Goal: Task Accomplishment & Management: Use online tool/utility

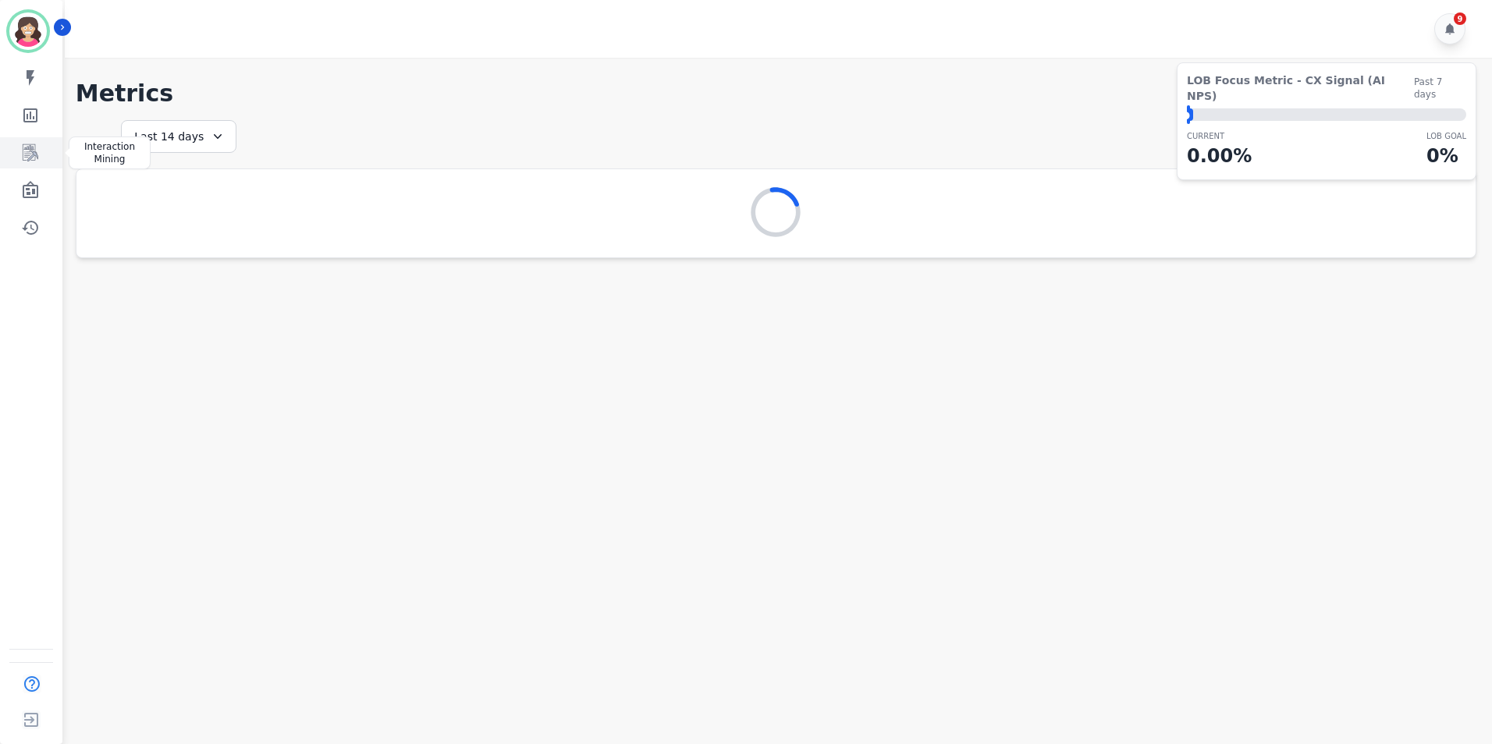
click at [26, 151] on icon "Sidebar" at bounding box center [30, 153] width 19 height 19
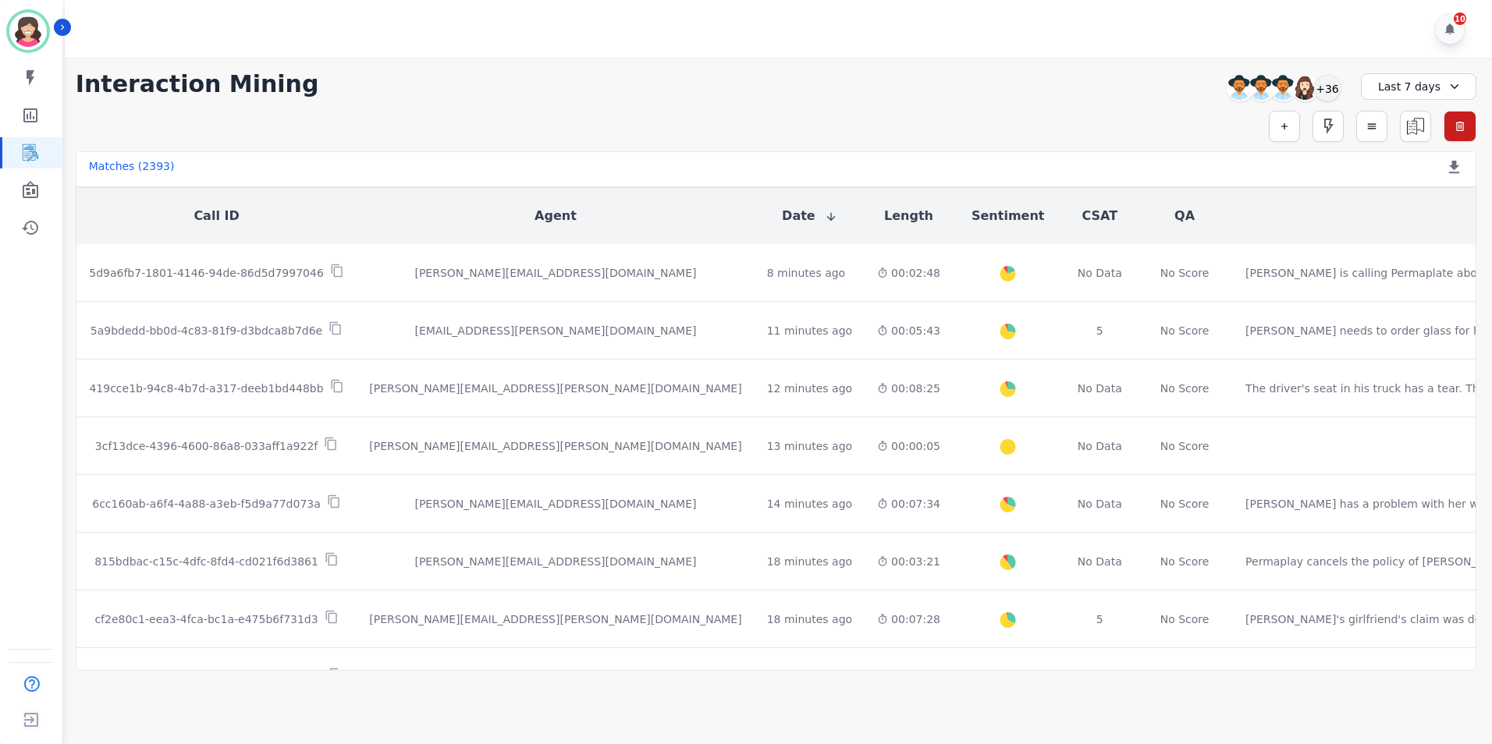
click at [1452, 80] on icon at bounding box center [1455, 87] width 16 height 16
click at [1410, 137] on li "[DATE]" at bounding box center [1429, 141] width 78 height 16
click at [1328, 84] on div "+26" at bounding box center [1327, 88] width 27 height 27
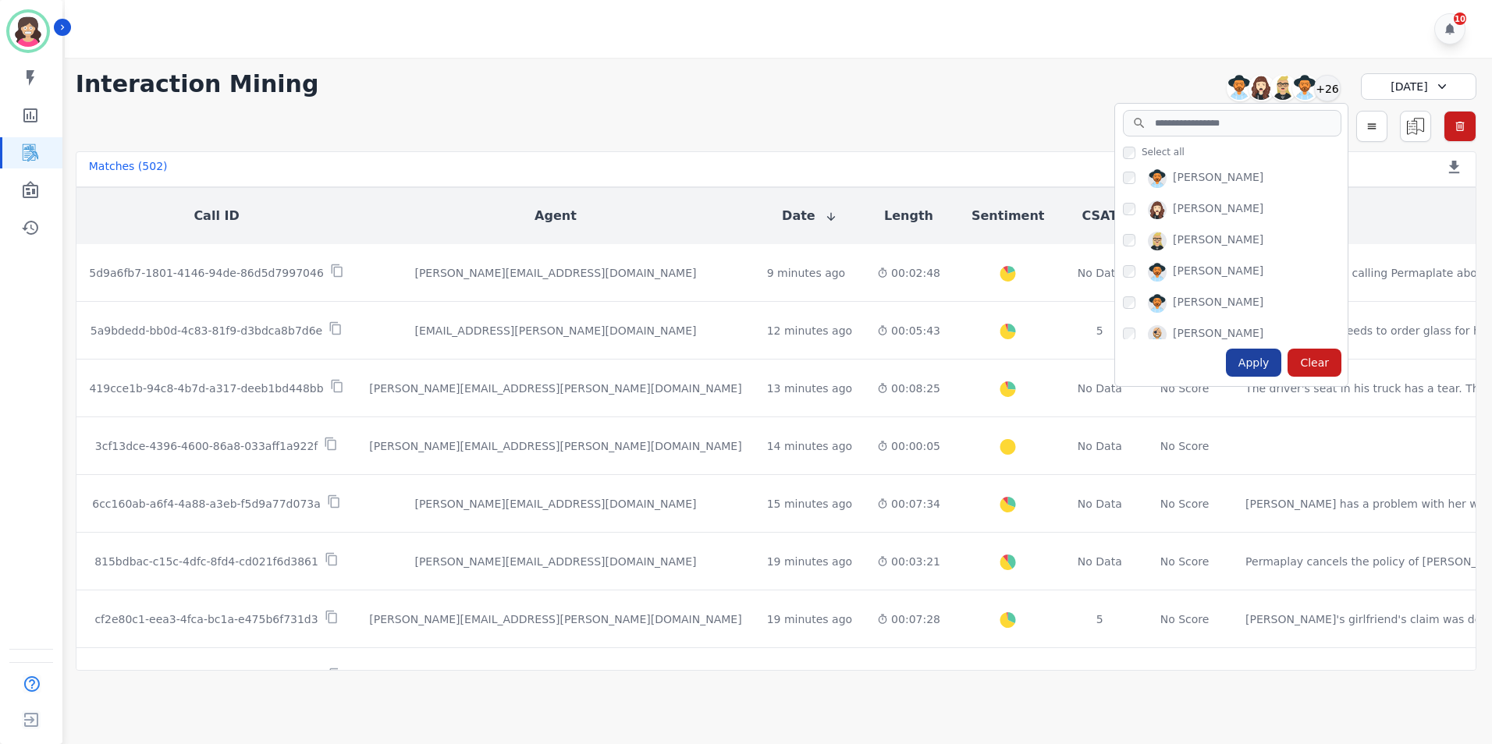
click at [1257, 364] on div "Apply" at bounding box center [1254, 363] width 56 height 28
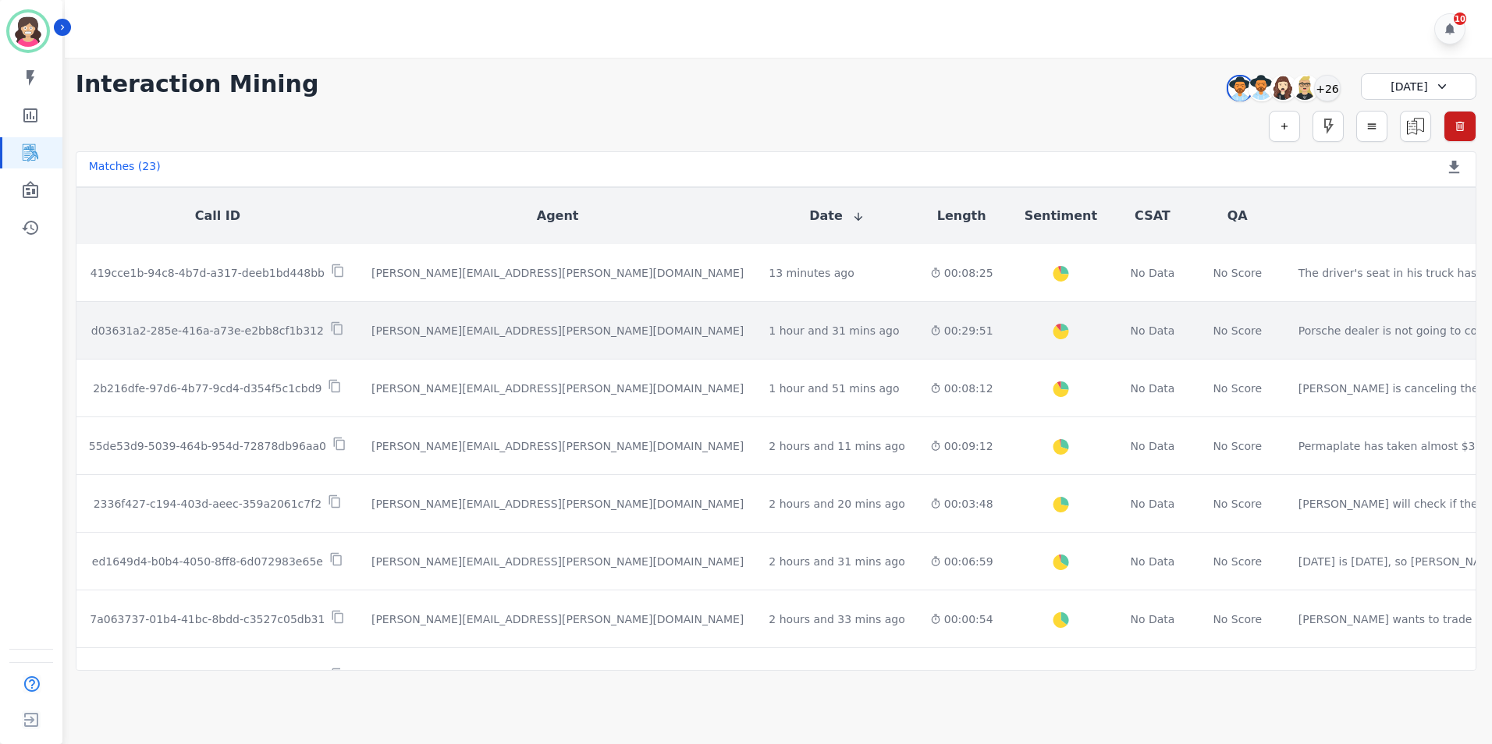
click at [162, 328] on p "d03631a2-285e-416a-a73e-e2bb8cf1b312" at bounding box center [207, 331] width 233 height 16
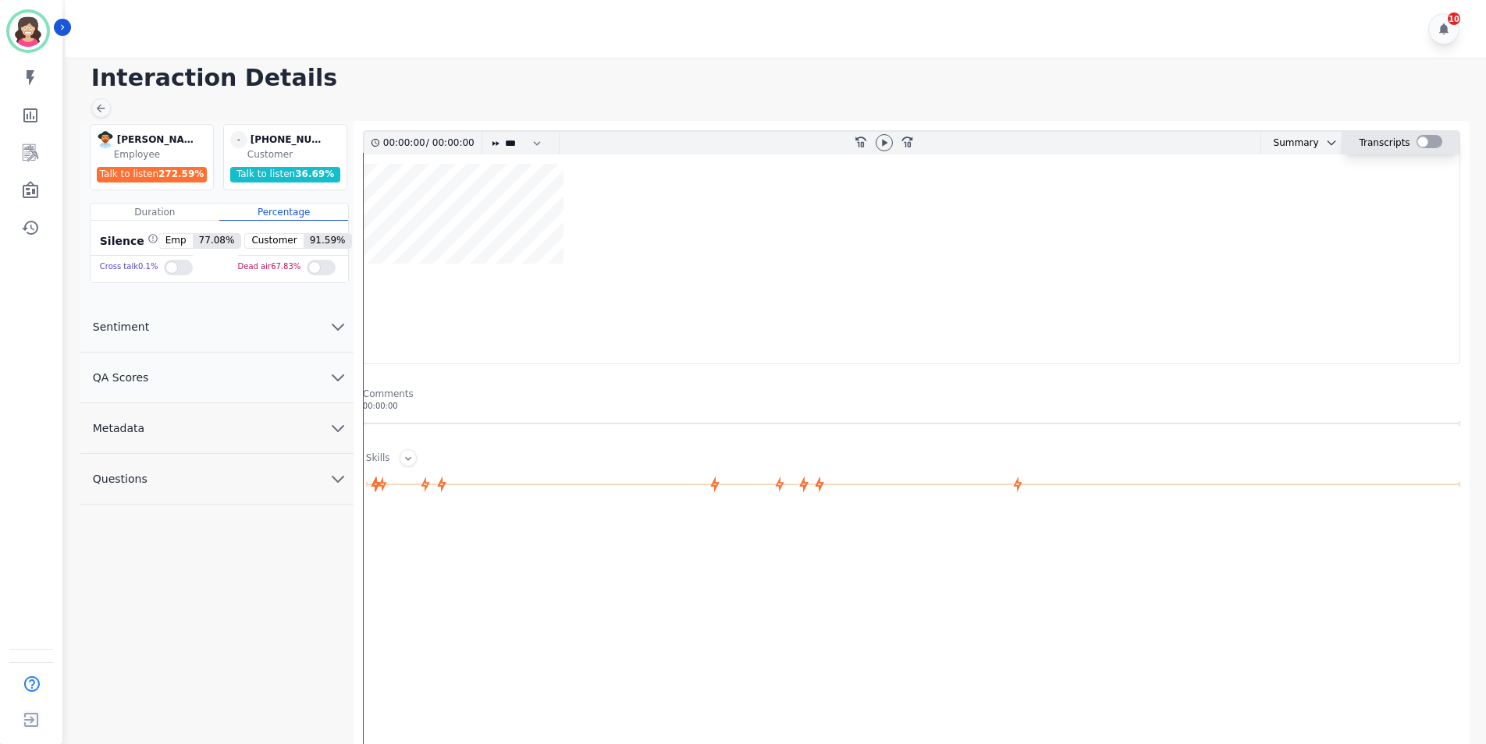
click at [1434, 141] on div at bounding box center [1429, 141] width 26 height 13
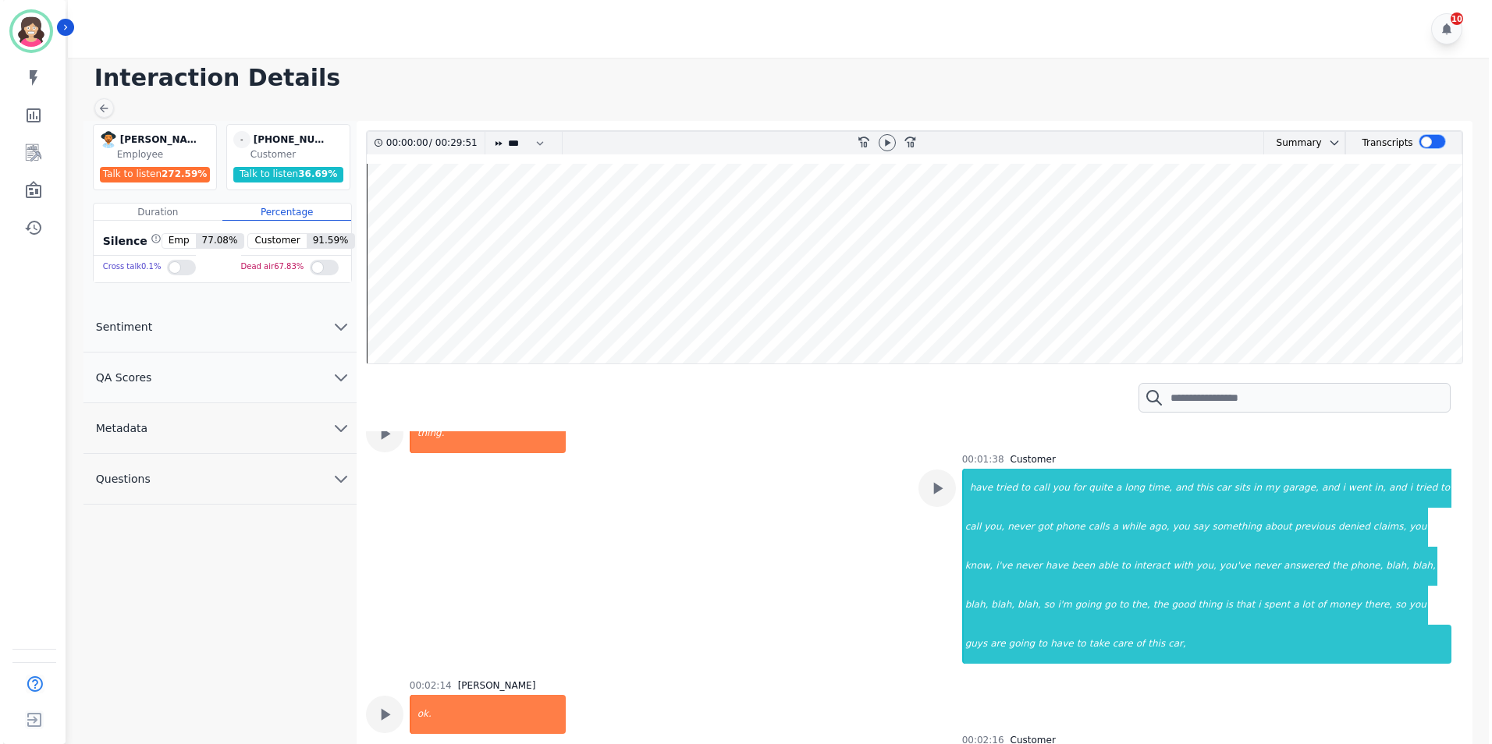
scroll to position [1405, 0]
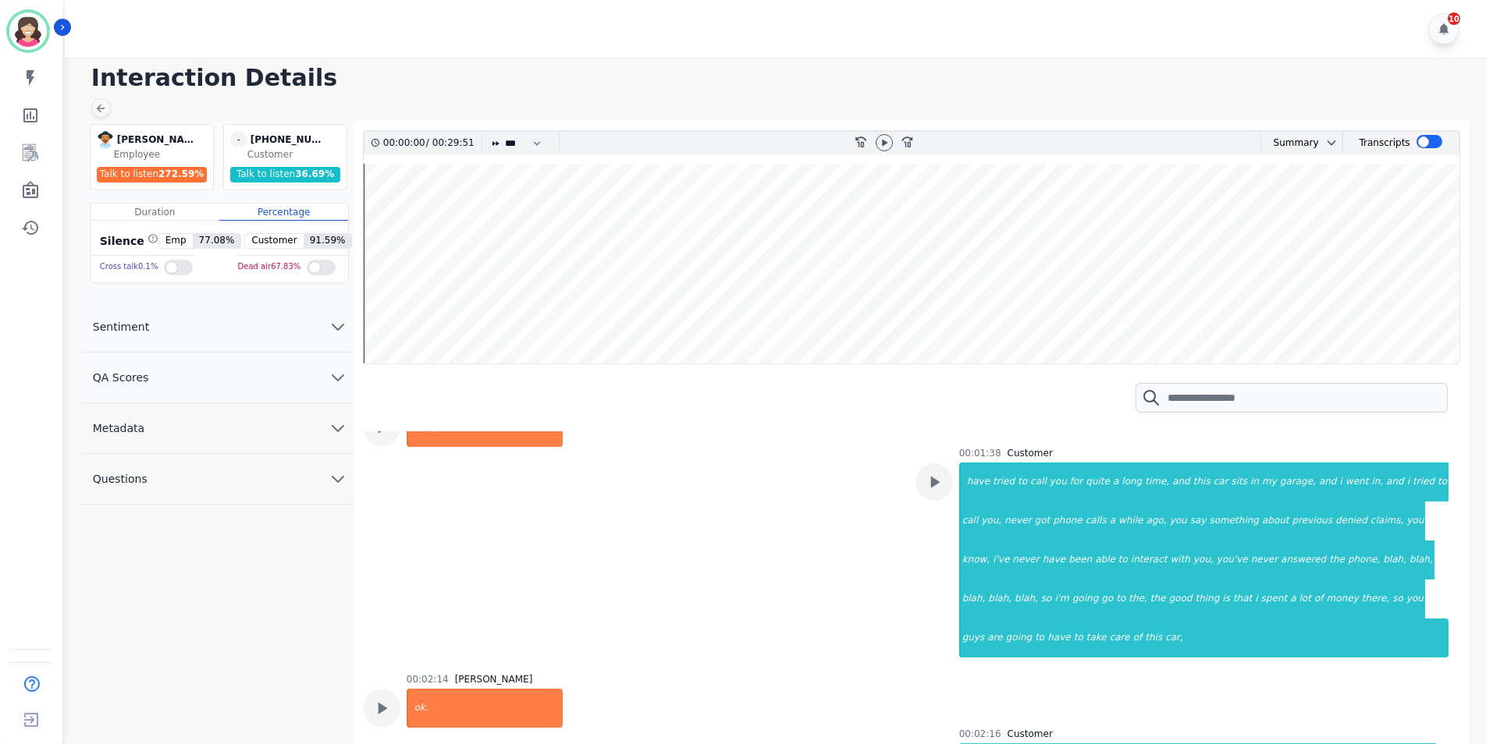
click at [1400, 80] on h1 "Interaction Details" at bounding box center [780, 78] width 1379 height 28
click at [34, 153] on icon "Sidebar" at bounding box center [30, 153] width 19 height 19
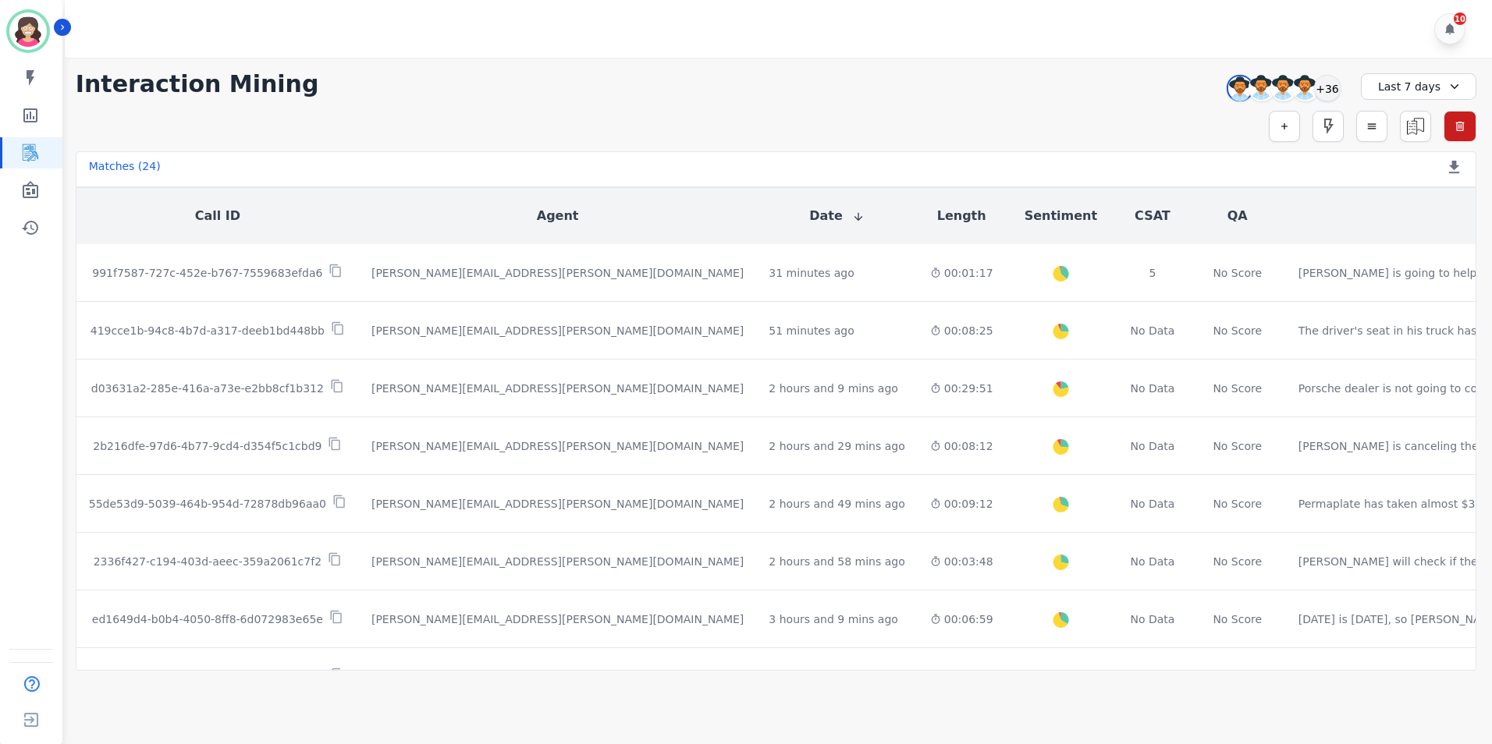
click at [1441, 86] on div "Last 7 days" at bounding box center [1418, 86] width 115 height 27
click at [1406, 143] on li "[DATE]" at bounding box center [1429, 141] width 78 height 16
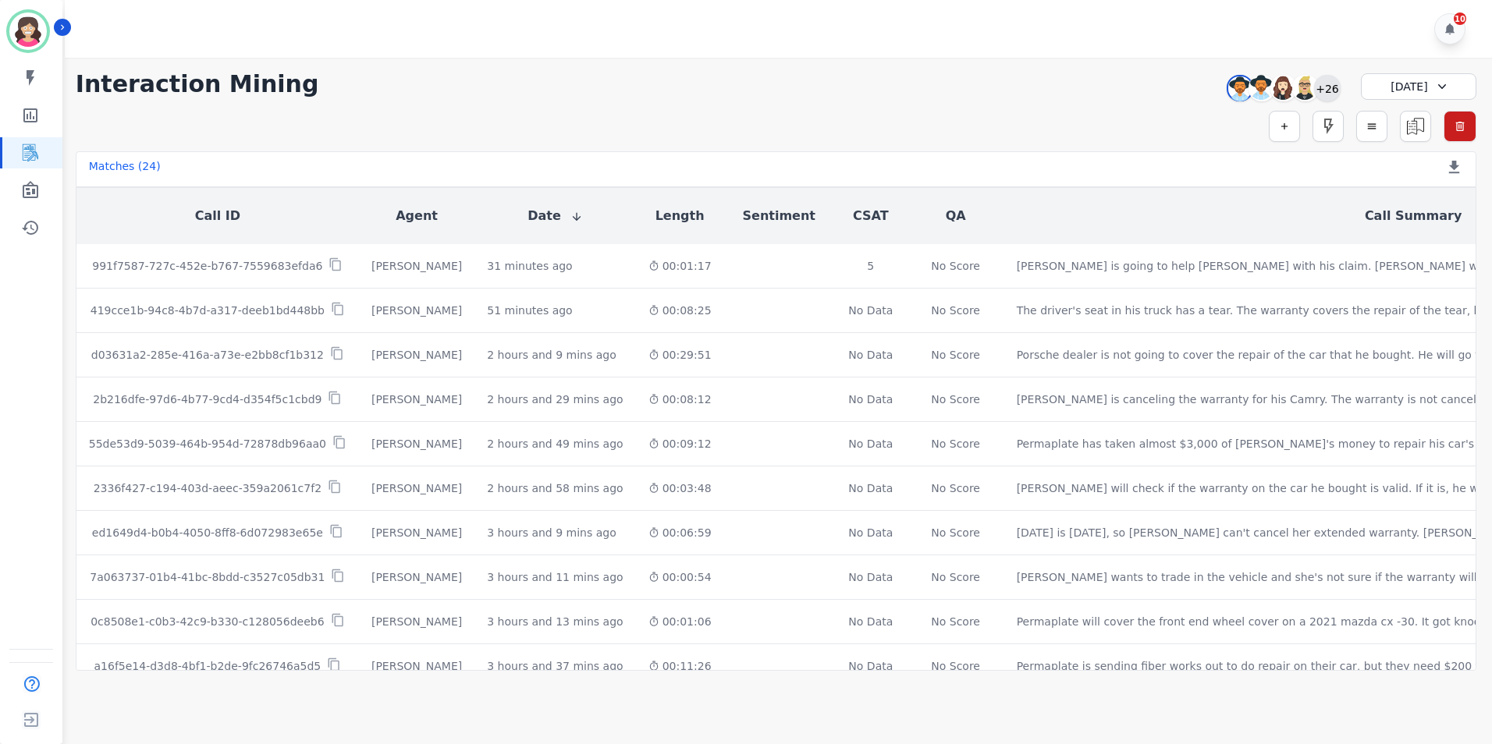
click at [1321, 80] on div "+26" at bounding box center [1327, 88] width 27 height 27
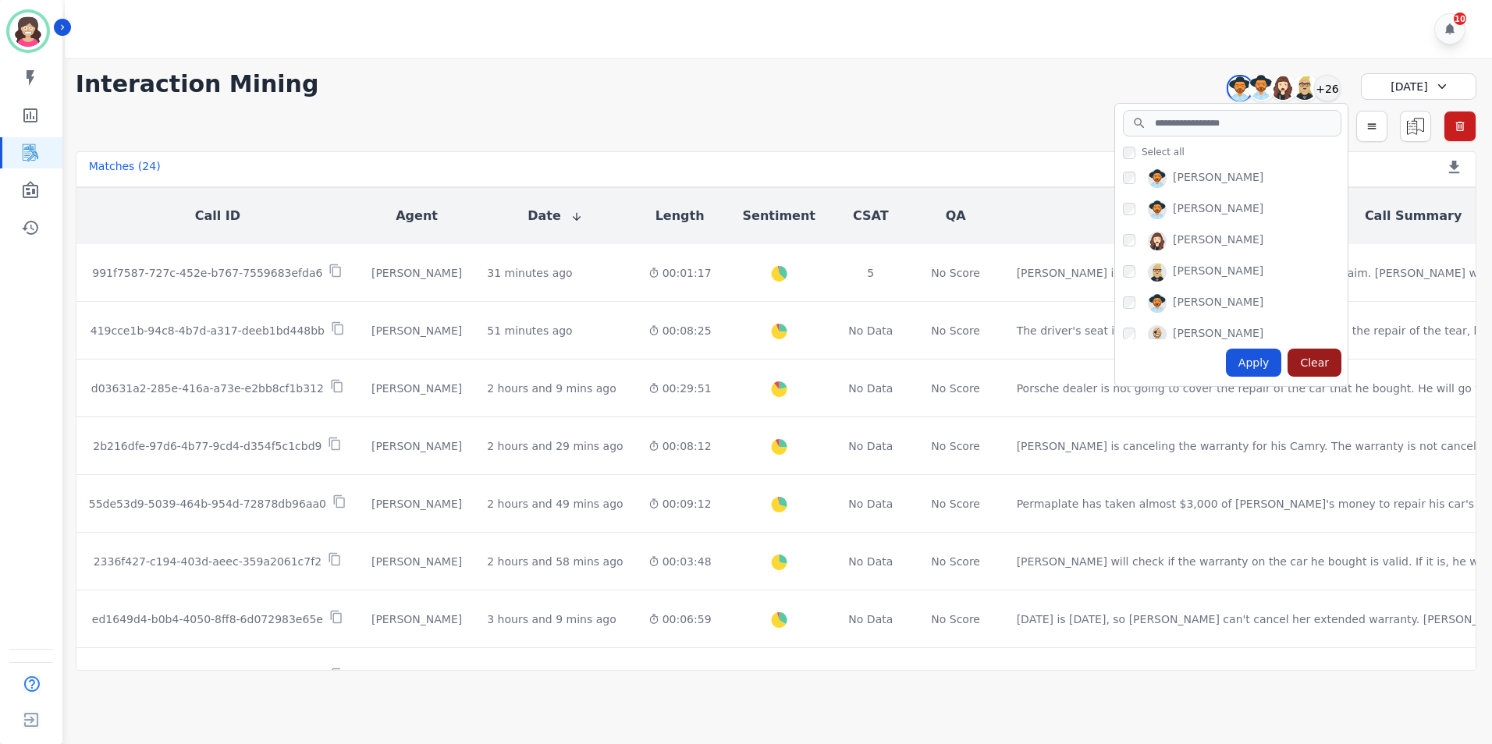
click at [1310, 363] on div "Clear" at bounding box center [1315, 363] width 54 height 28
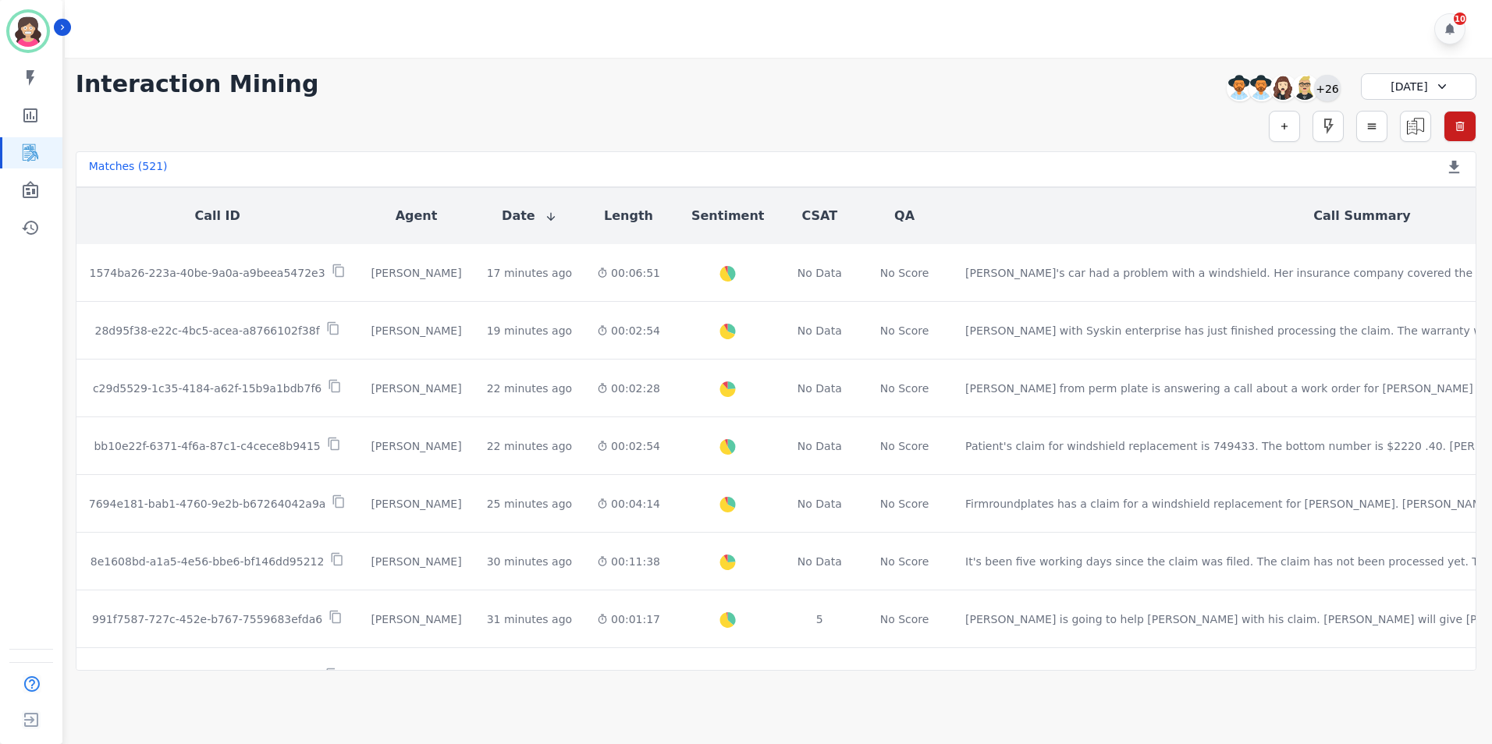
click at [1331, 83] on div "+26" at bounding box center [1327, 88] width 27 height 27
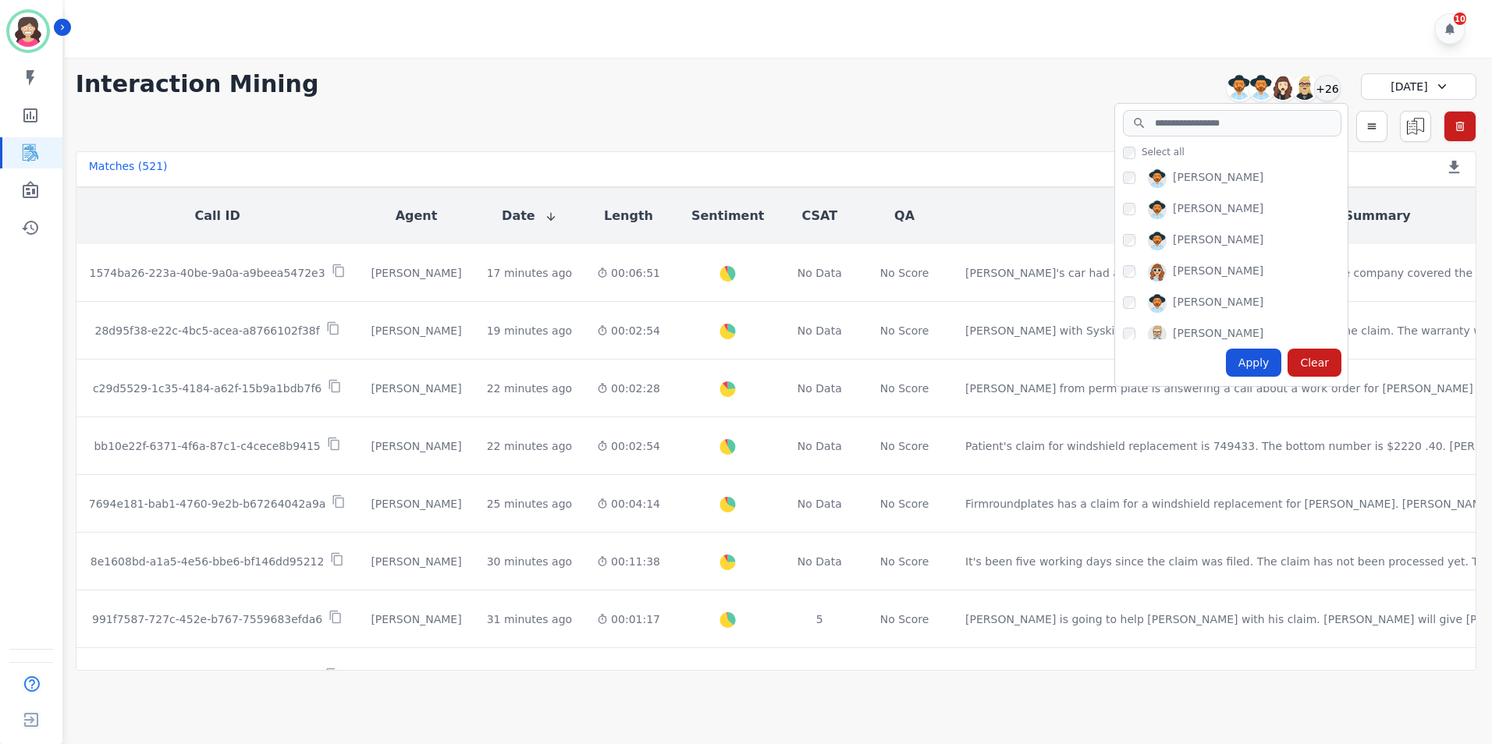
scroll to position [760, 0]
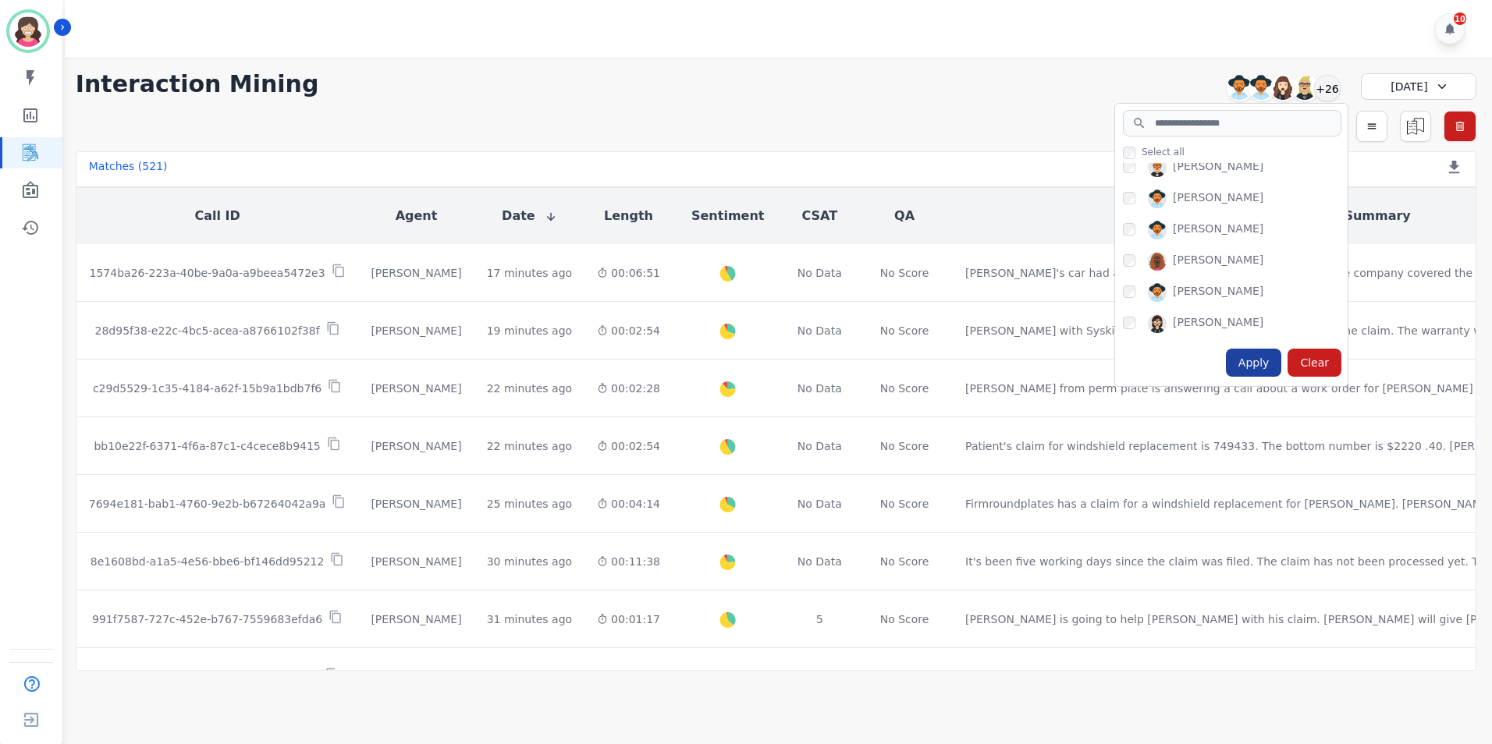
click at [1252, 364] on div "Apply" at bounding box center [1254, 363] width 56 height 28
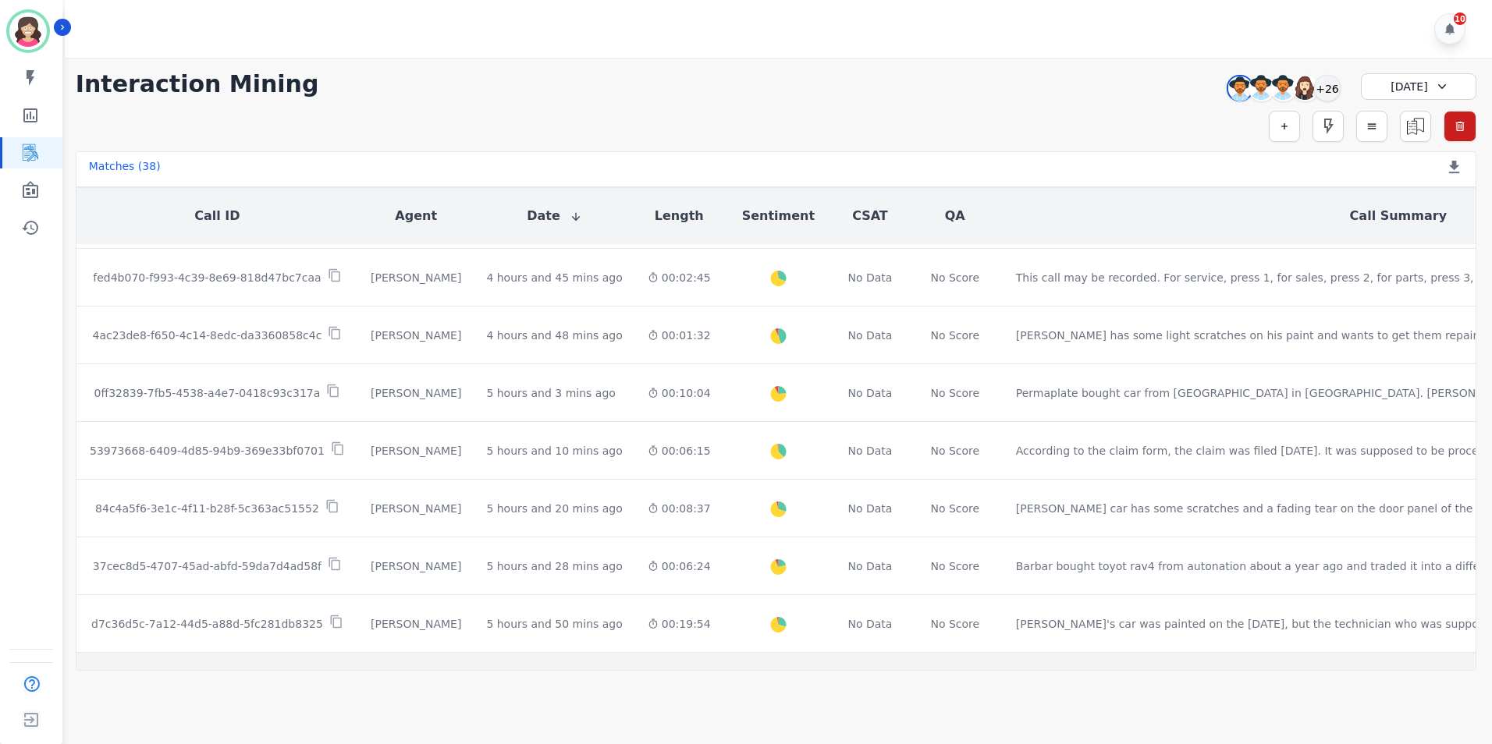
scroll to position [787, 0]
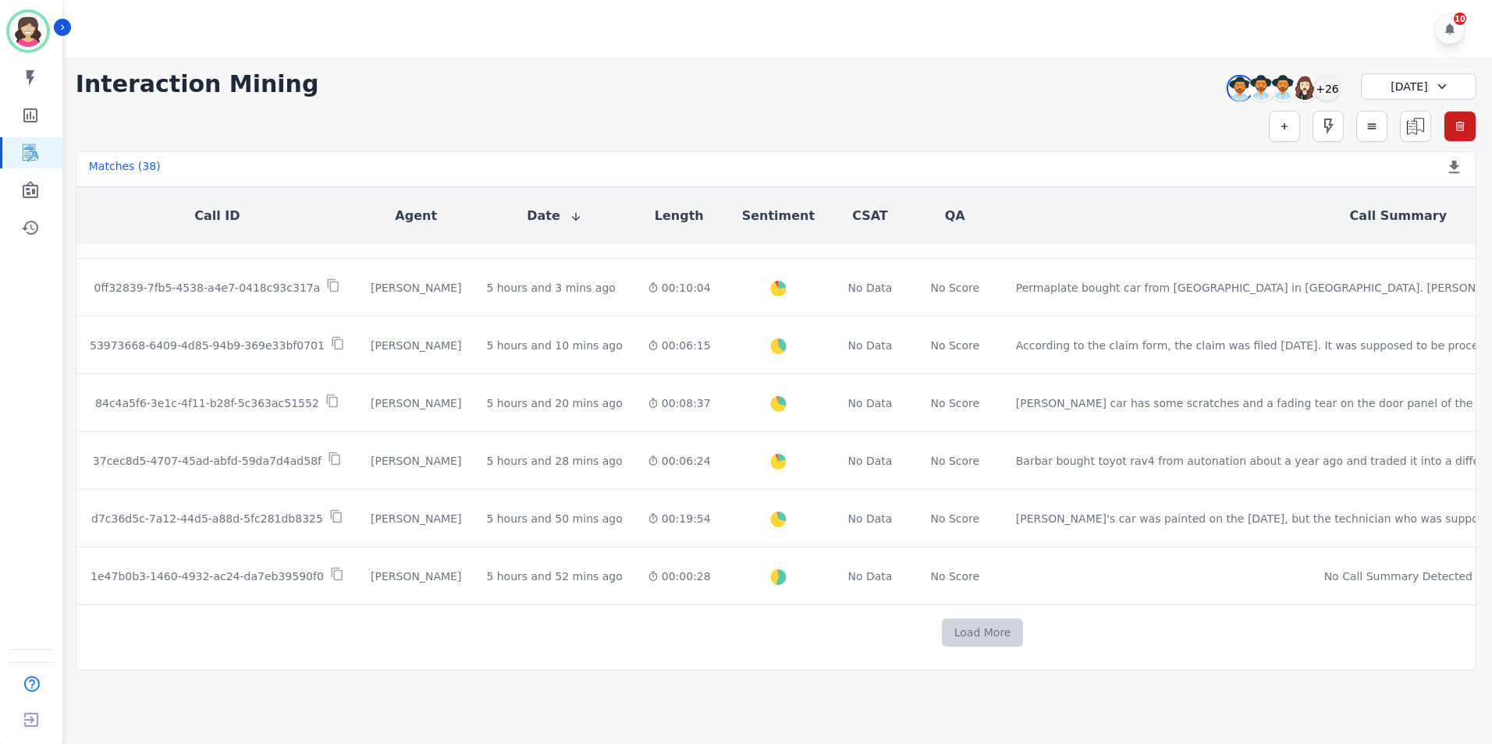
click at [942, 622] on button "Load More" at bounding box center [983, 633] width 82 height 28
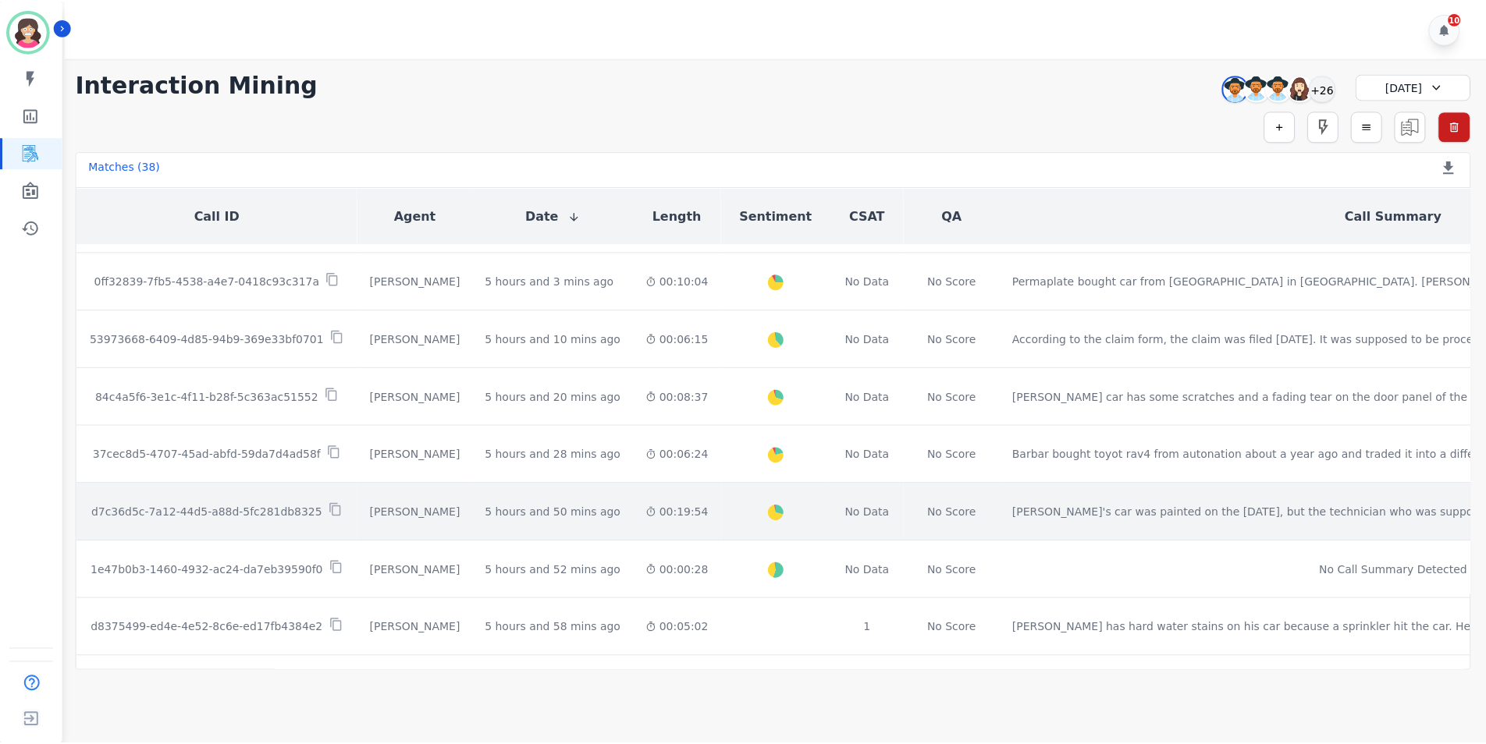
scroll to position [1255, 0]
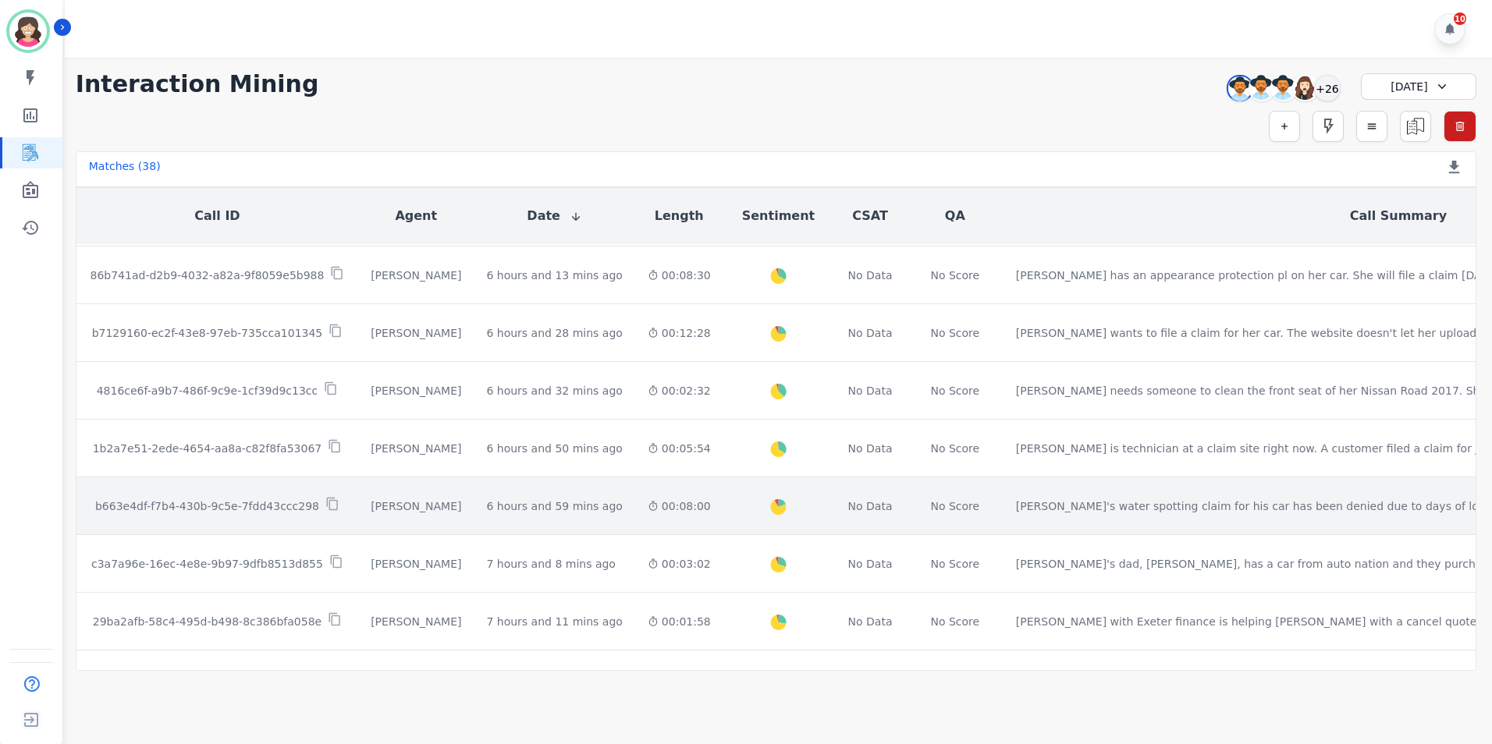
click at [255, 503] on p "b663e4df-f7b4-430b-9c5e-7fdd43ccc298" at bounding box center [207, 507] width 224 height 16
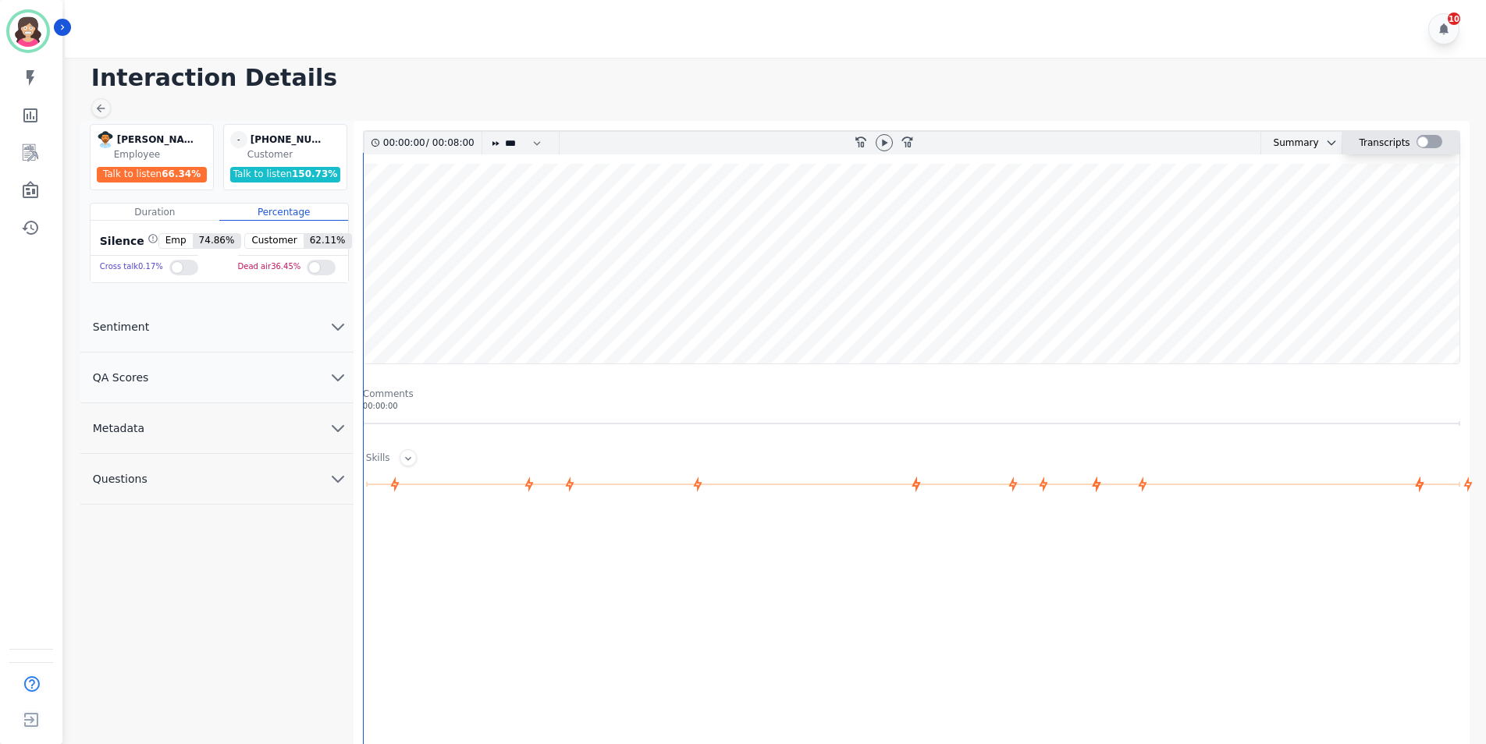
click at [1429, 141] on div at bounding box center [1429, 141] width 26 height 13
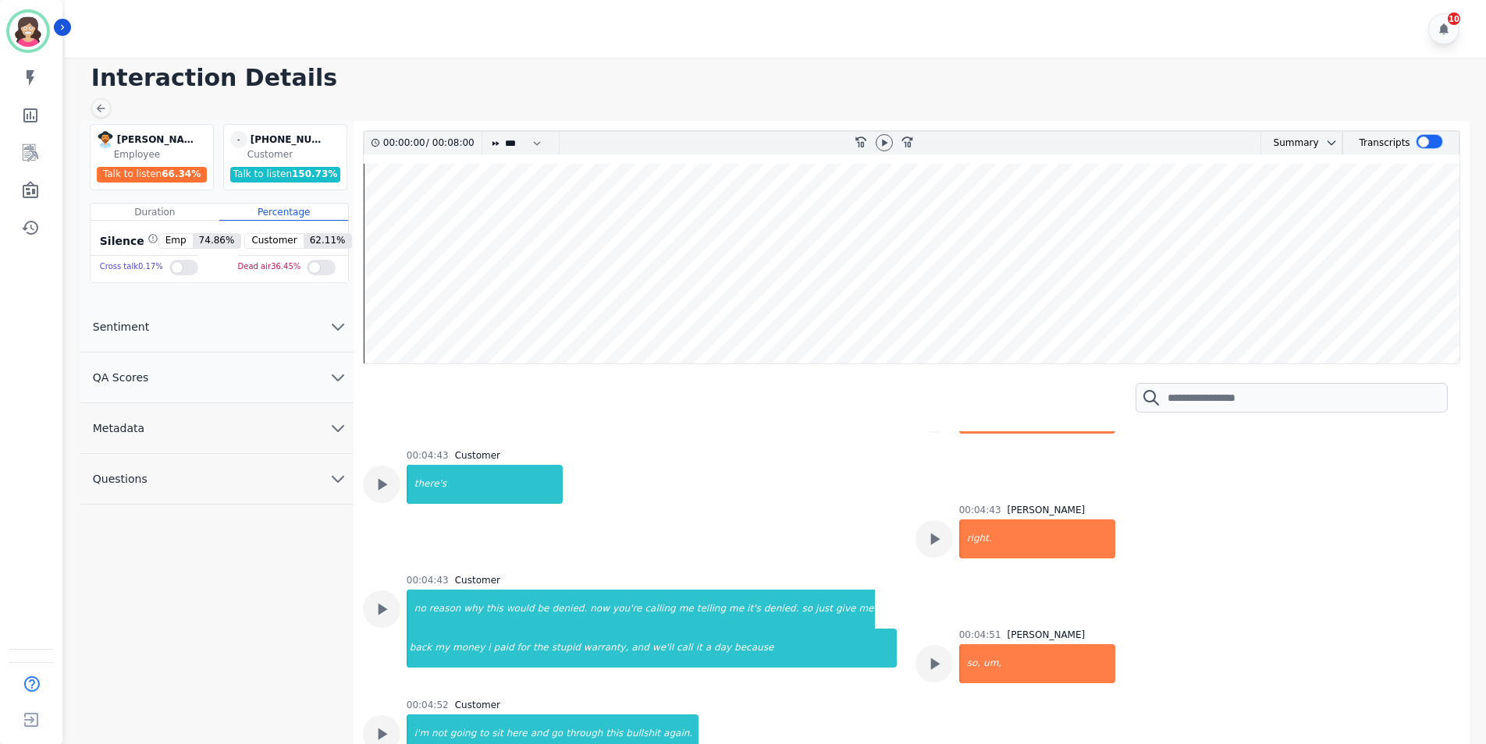
scroll to position [4916, 0]
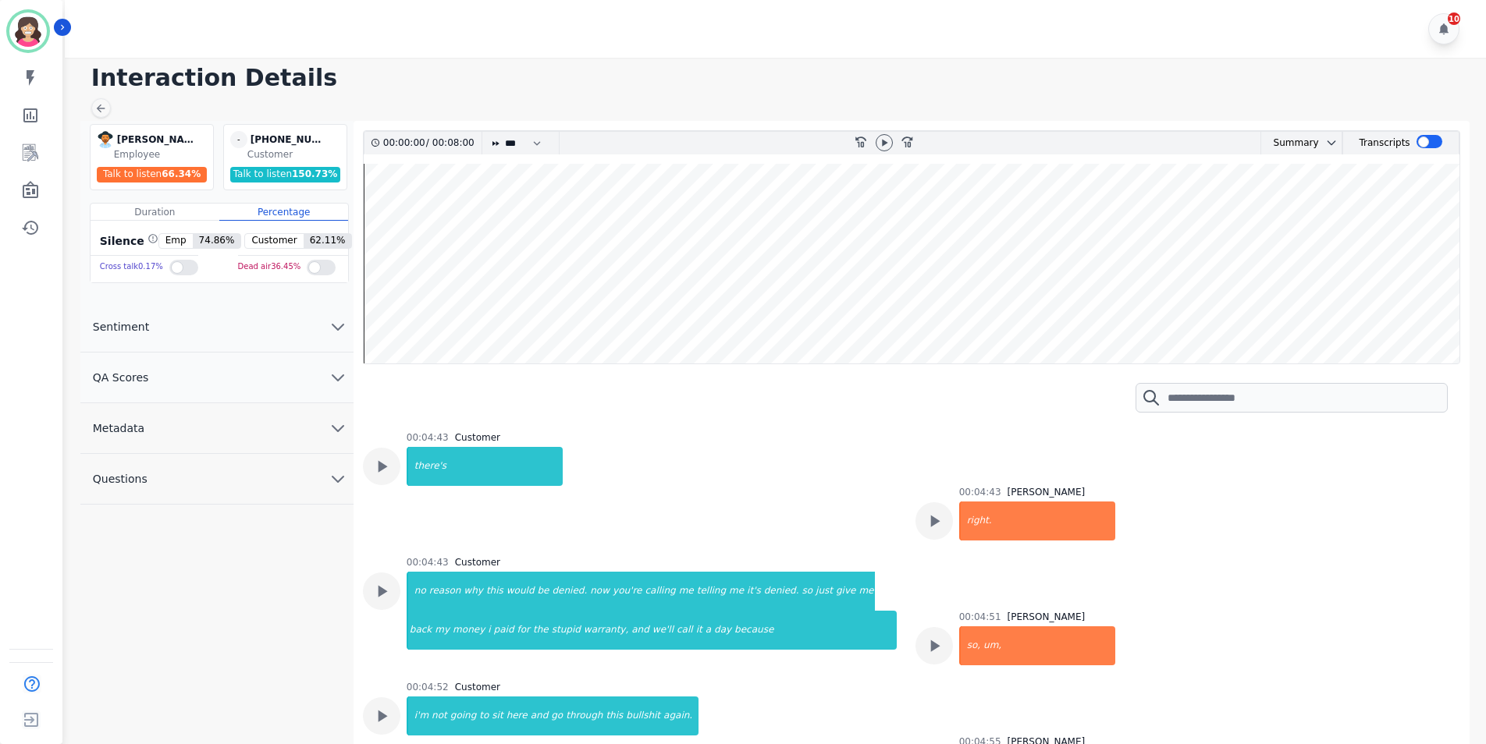
click at [845, 681] on div "00:04:52 Customer i'm not going to sit here and go through this bullshit again." at bounding box center [630, 753] width 534 height 145
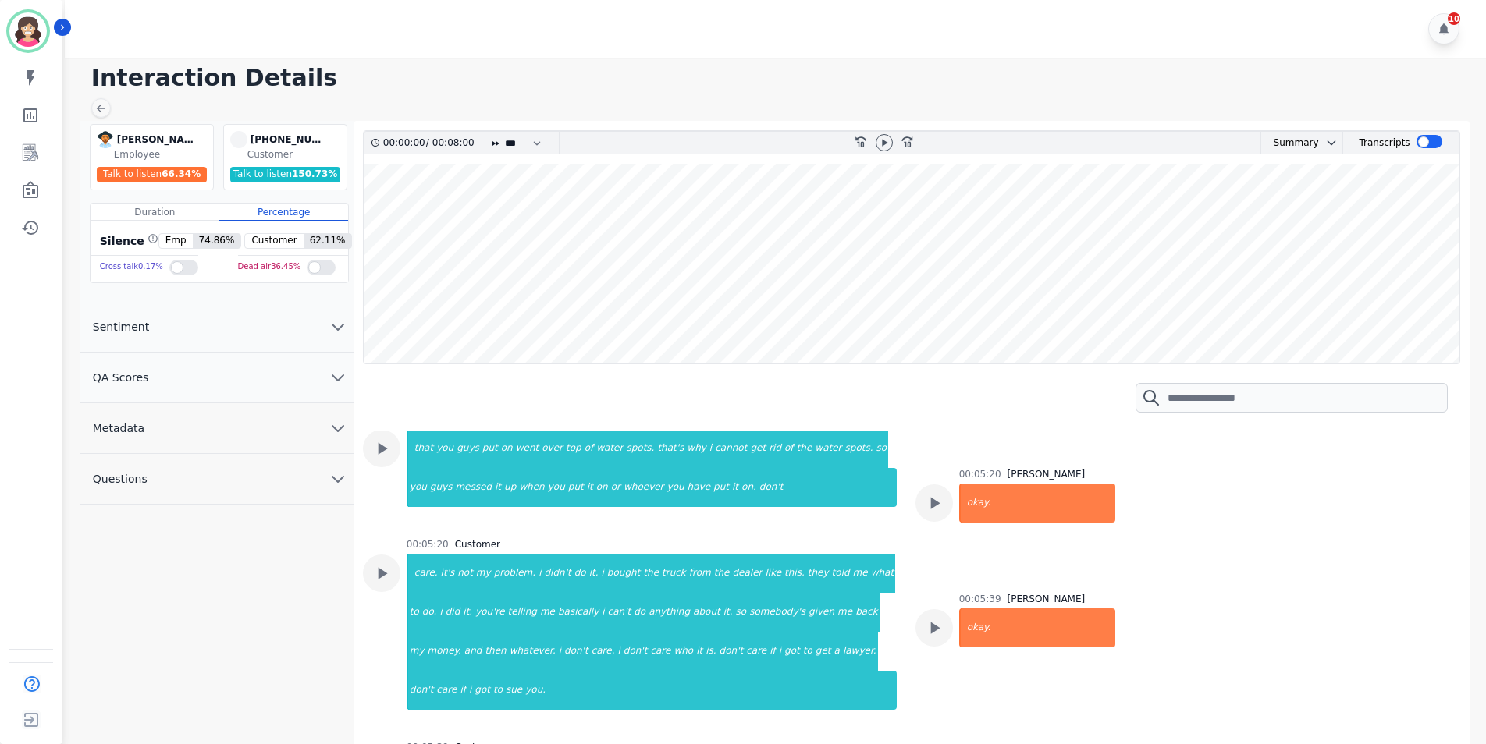
scroll to position [5618, 0]
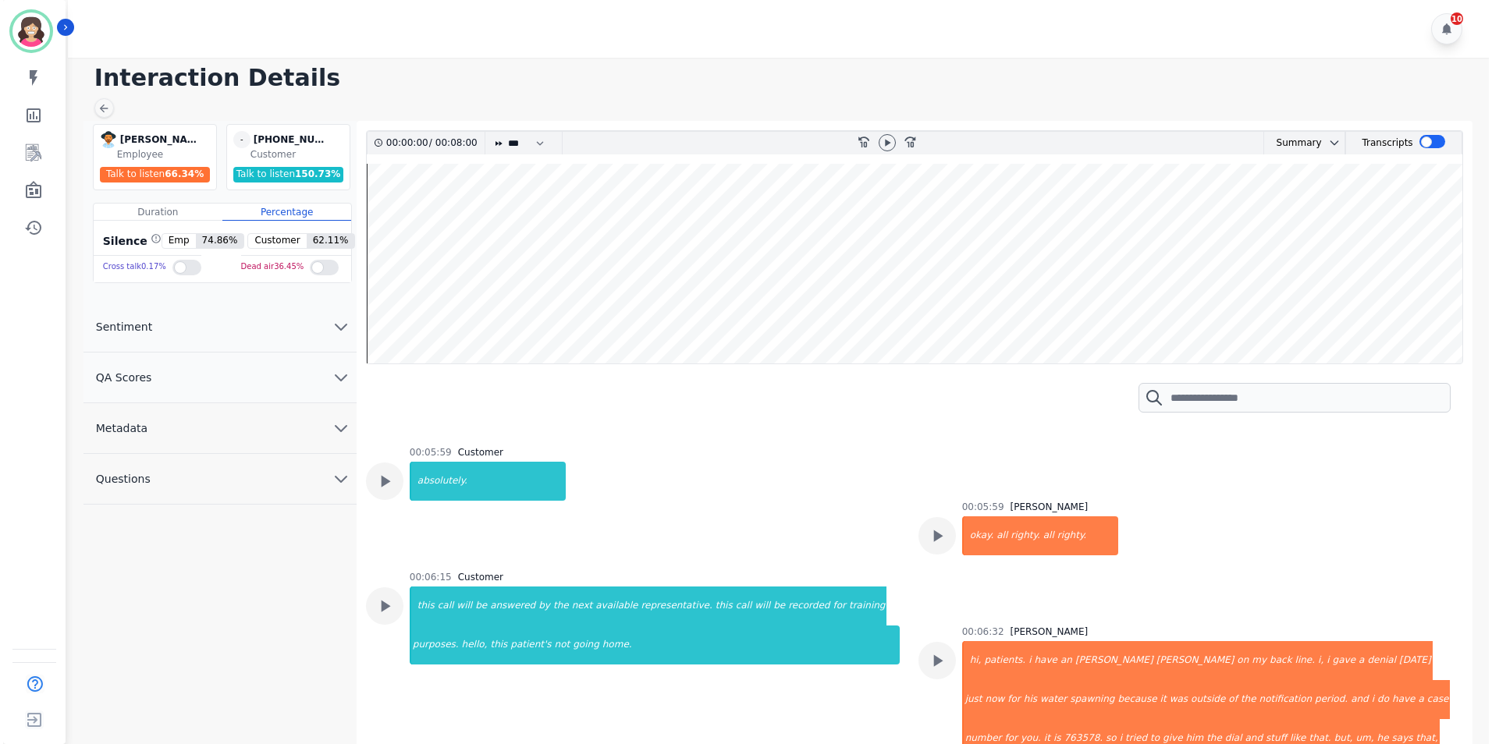
scroll to position [6867, 0]
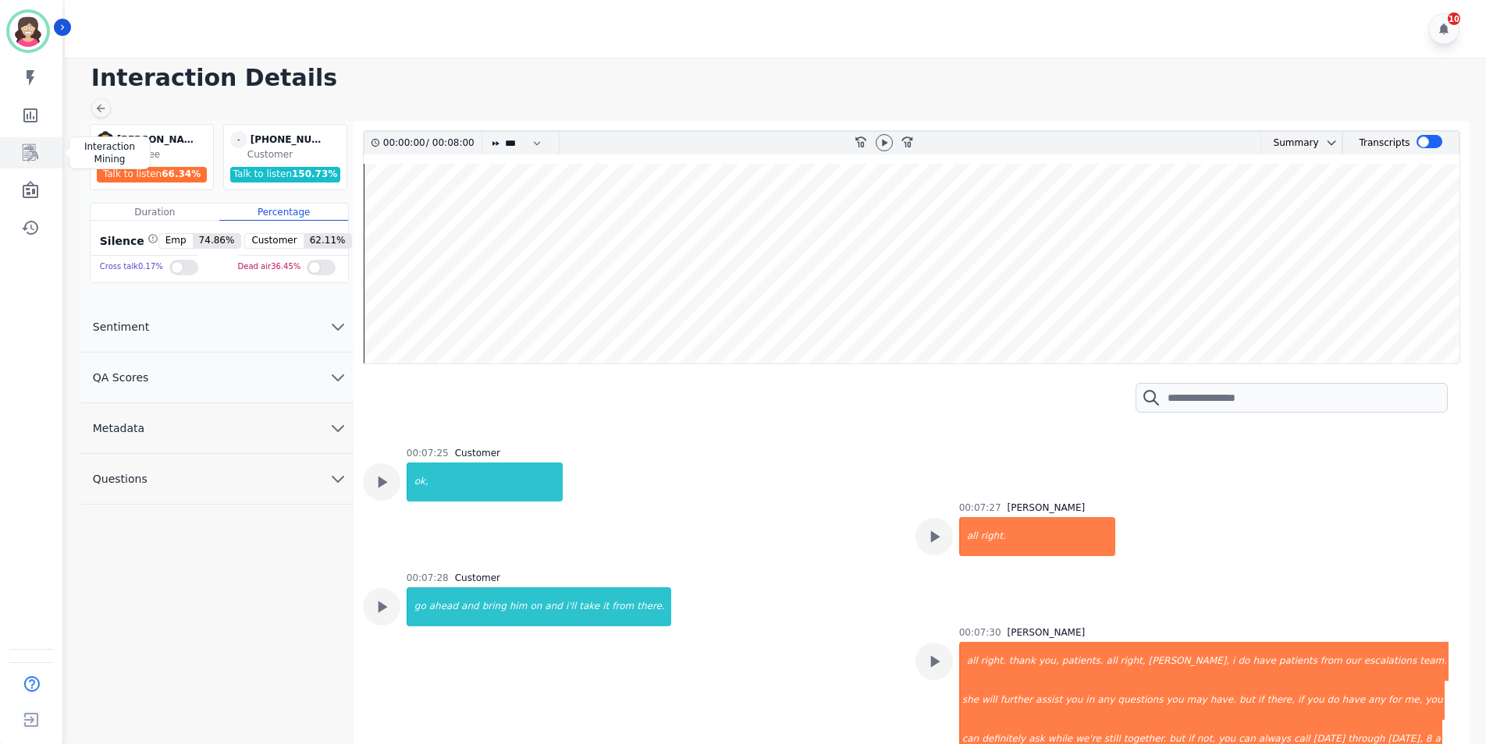
click at [25, 149] on icon "Sidebar" at bounding box center [31, 152] width 16 height 17
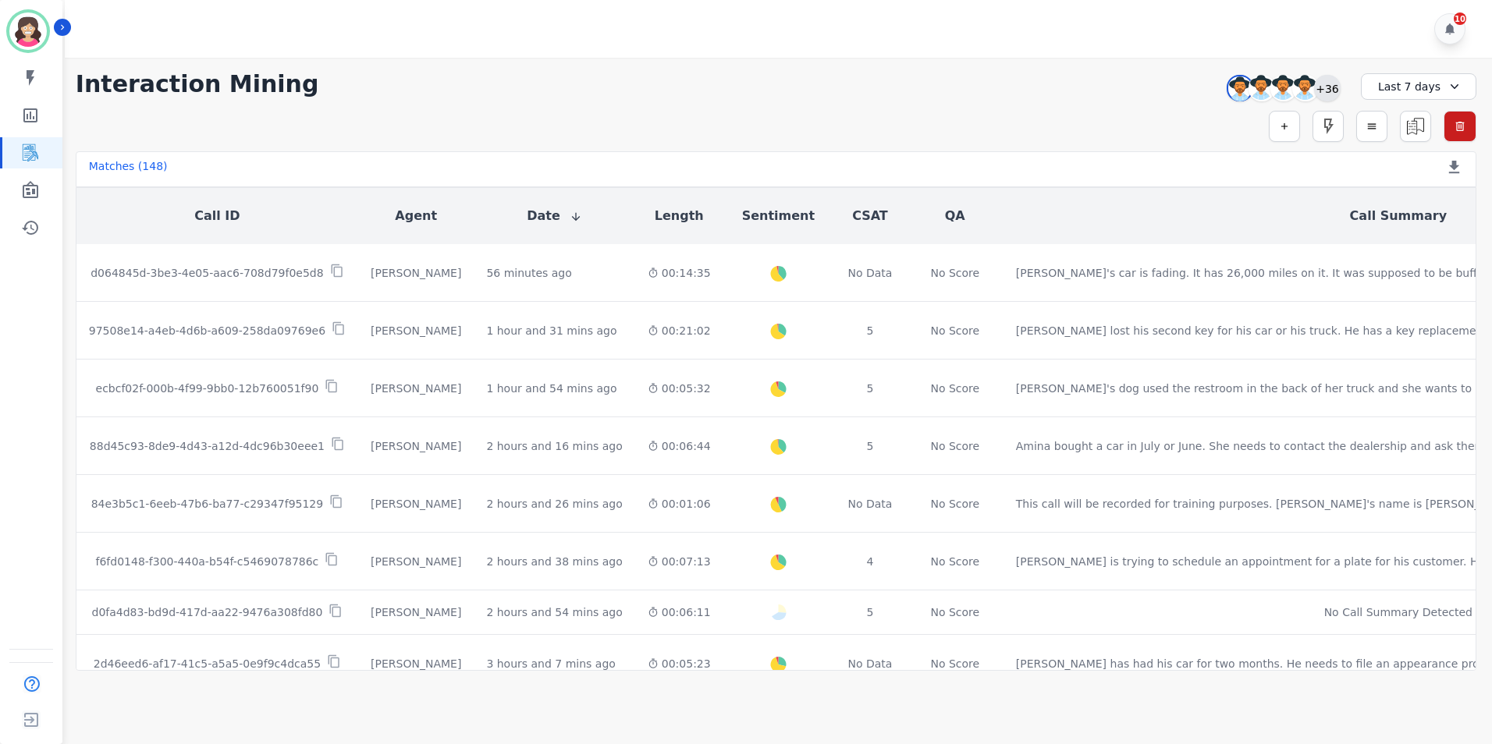
click at [1324, 85] on div "+36" at bounding box center [1327, 88] width 27 height 27
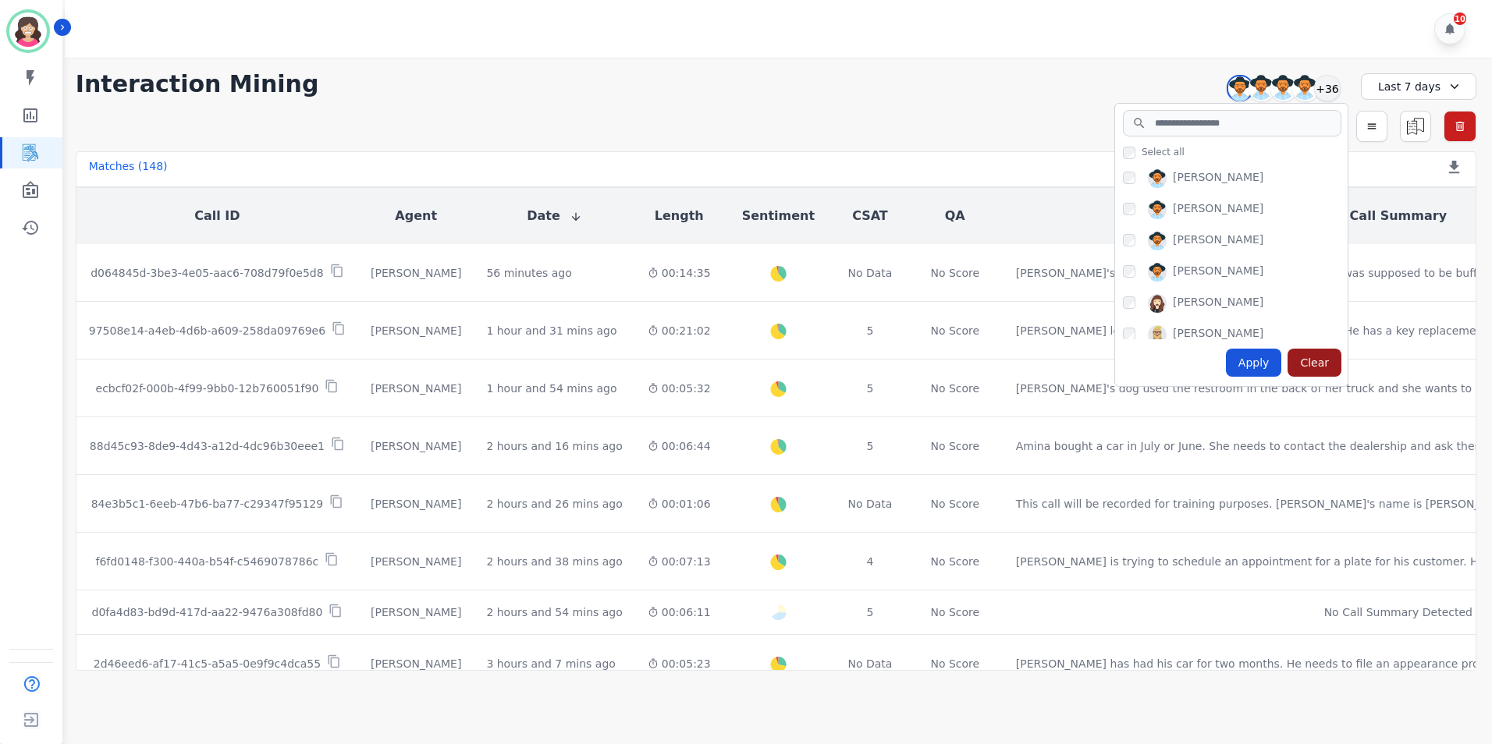
click at [1311, 356] on div "Clear" at bounding box center [1315, 363] width 54 height 28
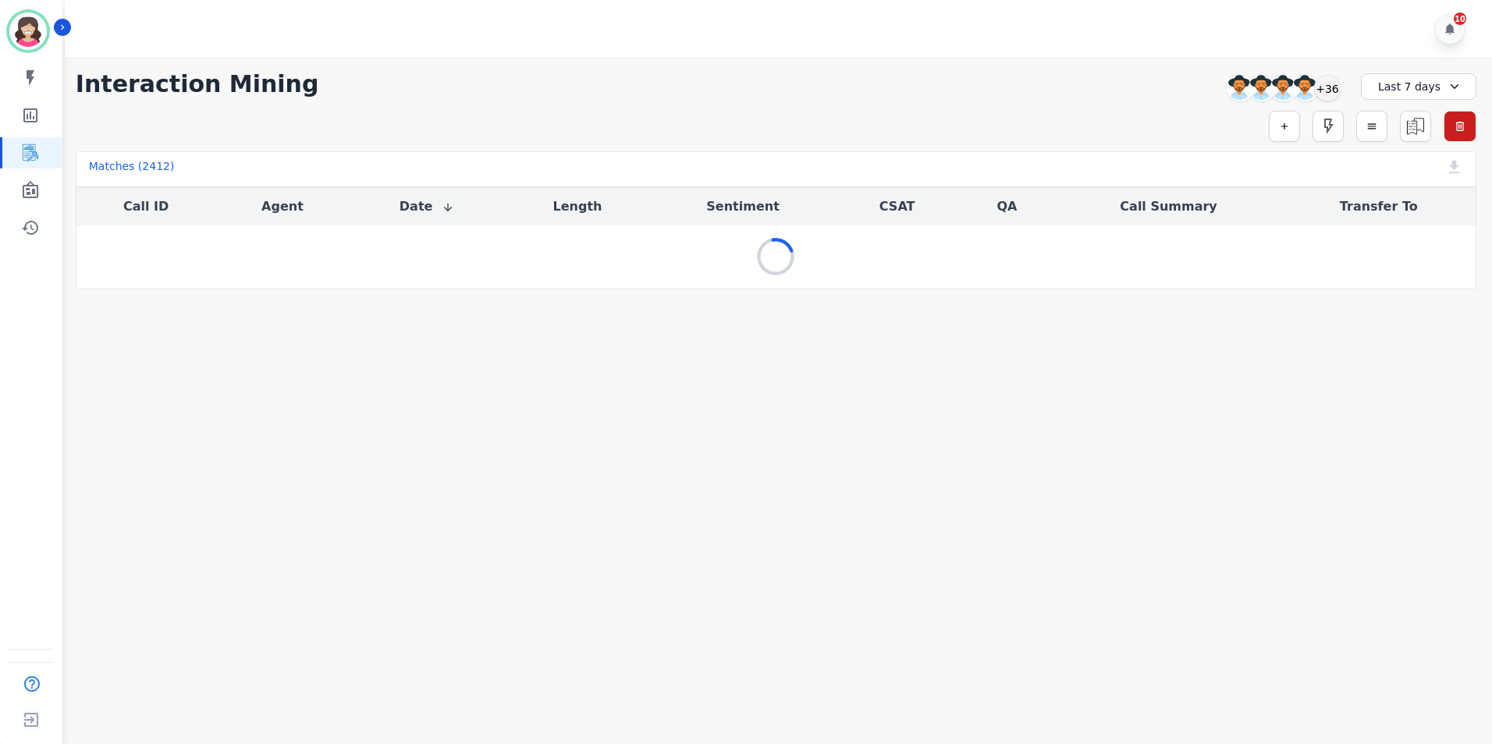
click at [1447, 86] on icon at bounding box center [1455, 87] width 16 height 16
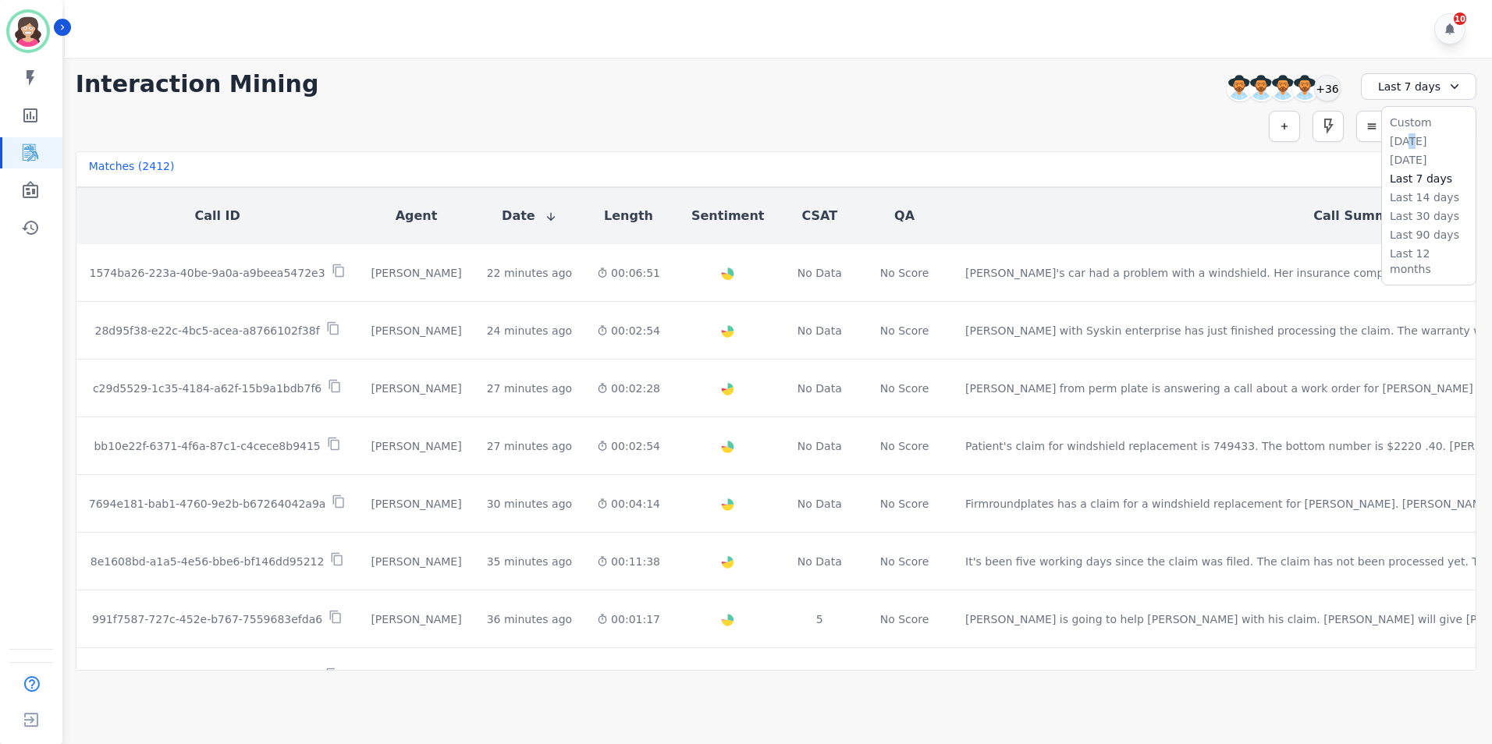
drag, startPoint x: 1410, startPoint y: 141, endPoint x: 1404, endPoint y: 133, distance: 10.0
click at [1408, 140] on li "[DATE]" at bounding box center [1429, 141] width 78 height 16
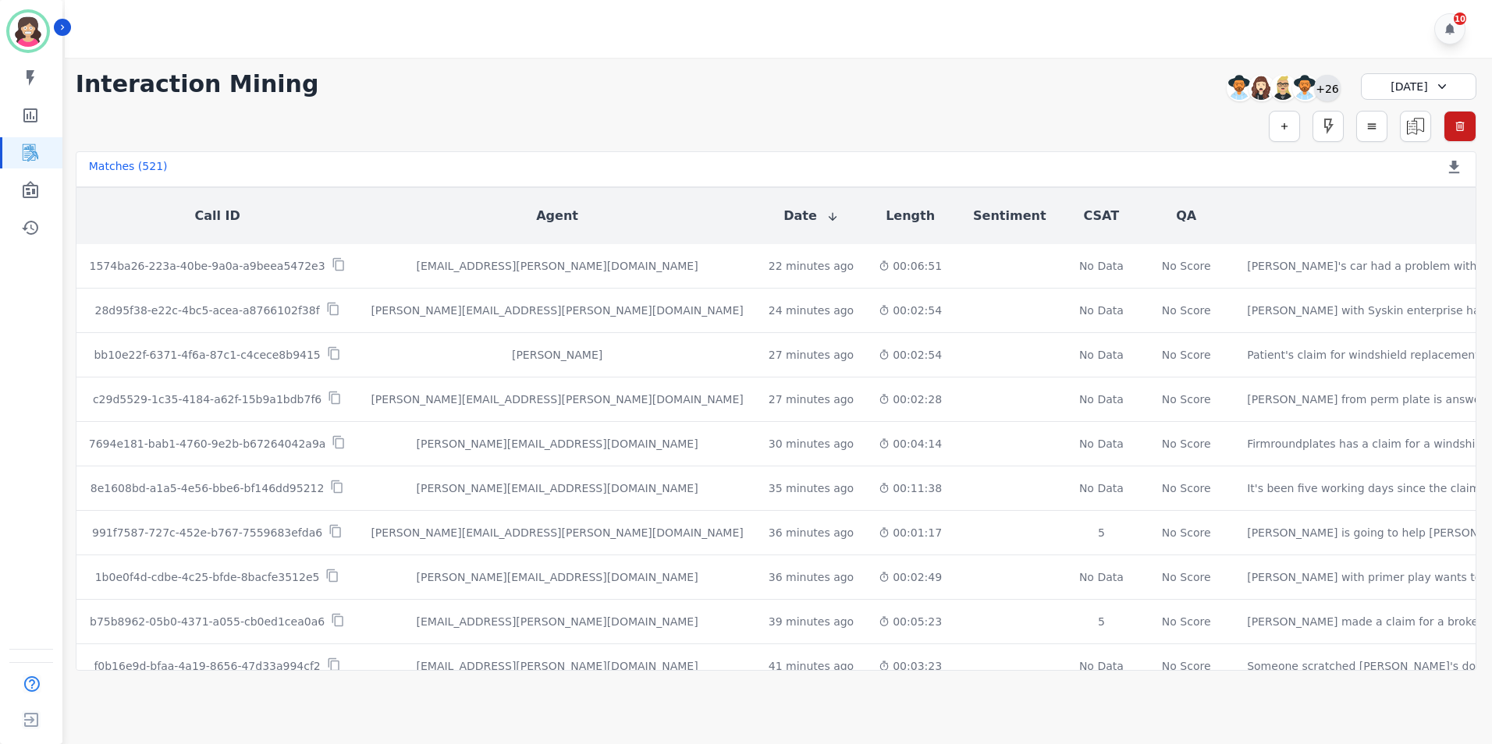
click at [1329, 86] on div "+26" at bounding box center [1327, 88] width 27 height 27
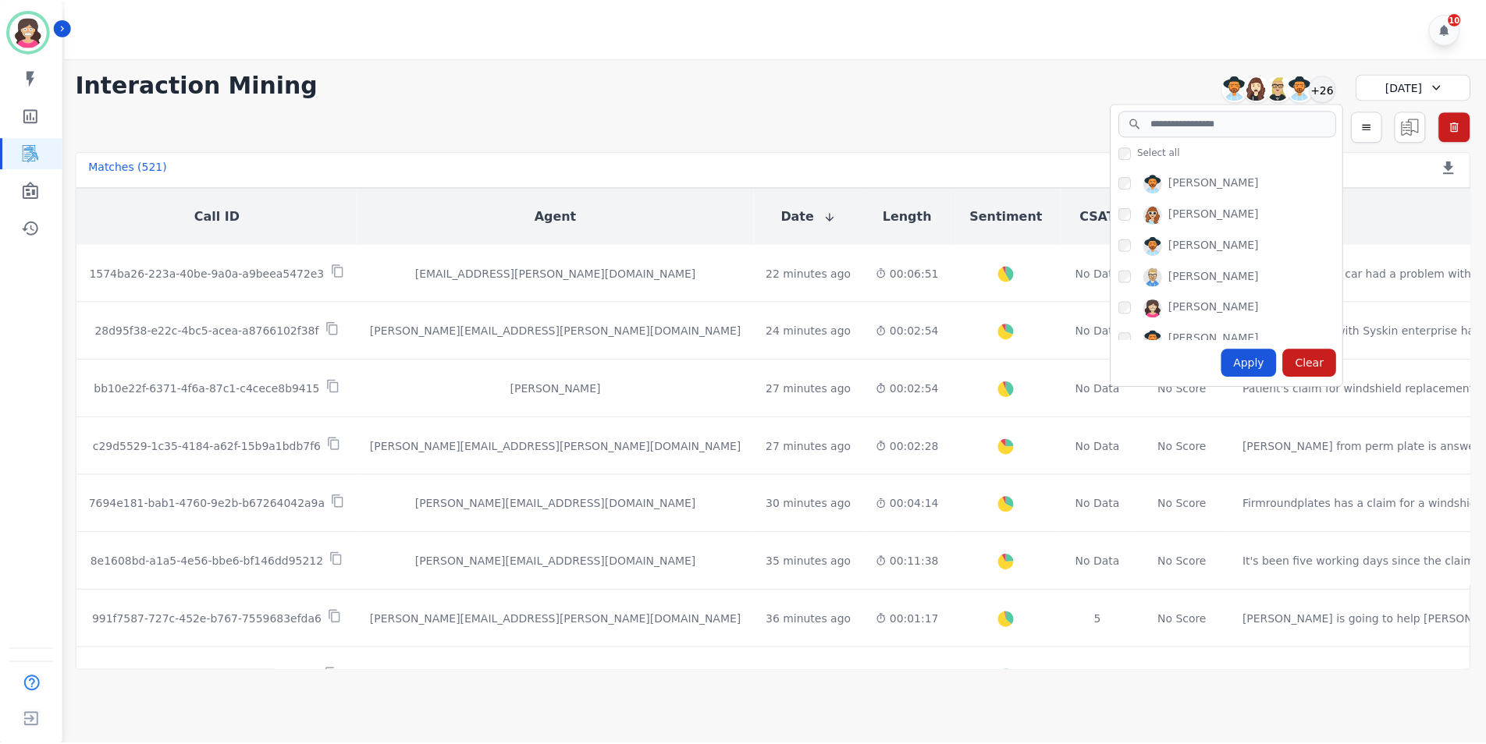
scroll to position [448, 0]
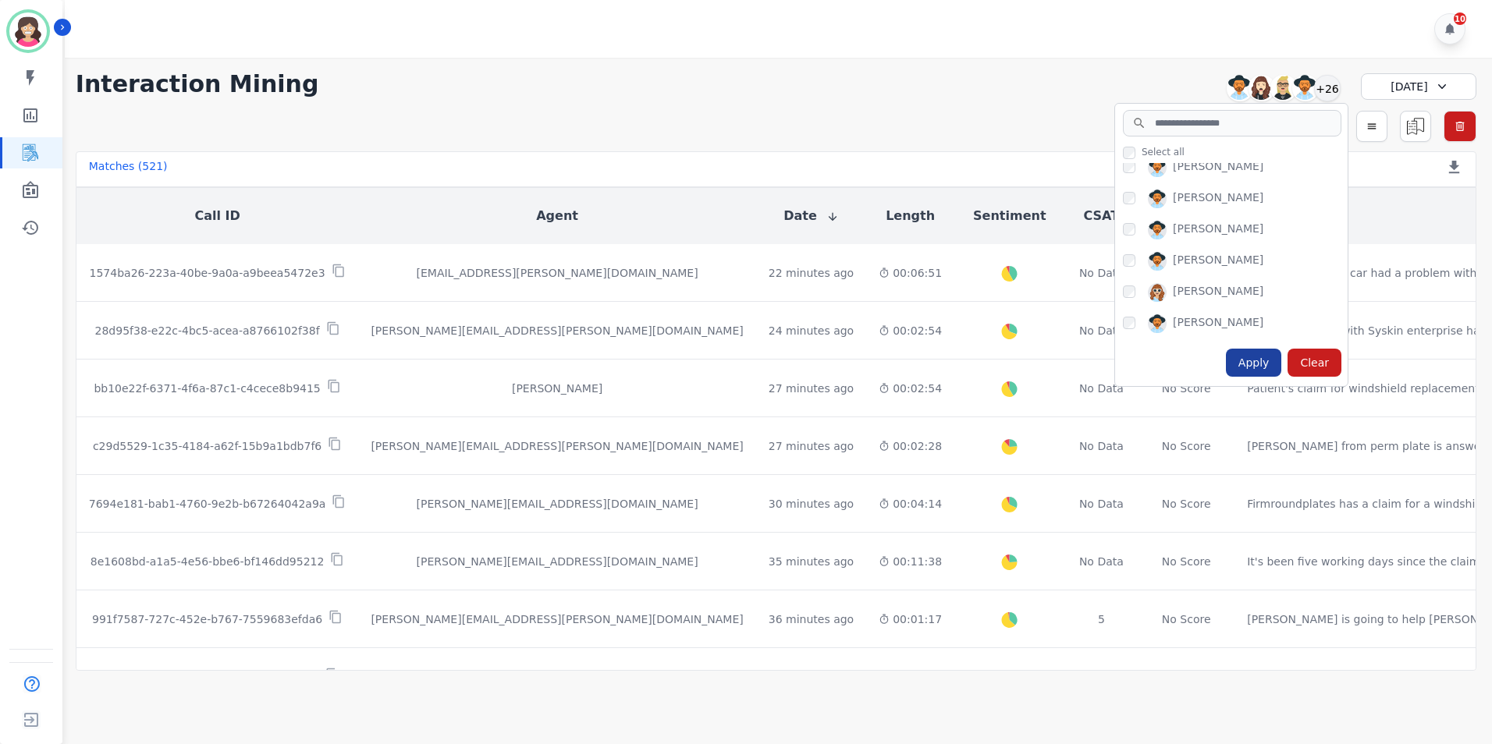
click at [1258, 361] on div "Apply" at bounding box center [1254, 363] width 56 height 28
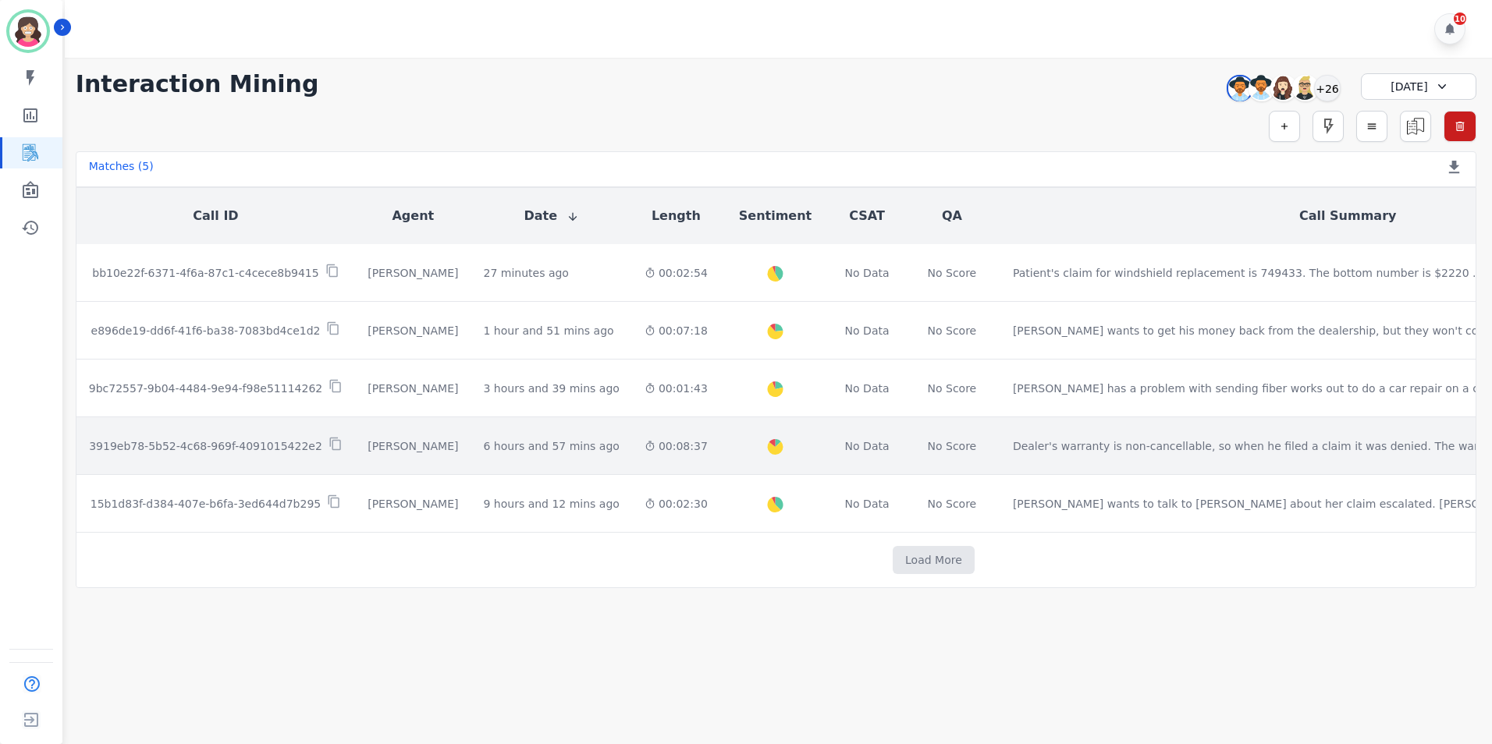
click at [250, 445] on p "3919eb78-5b52-4c68-969f-4091015422e2" at bounding box center [205, 447] width 233 height 16
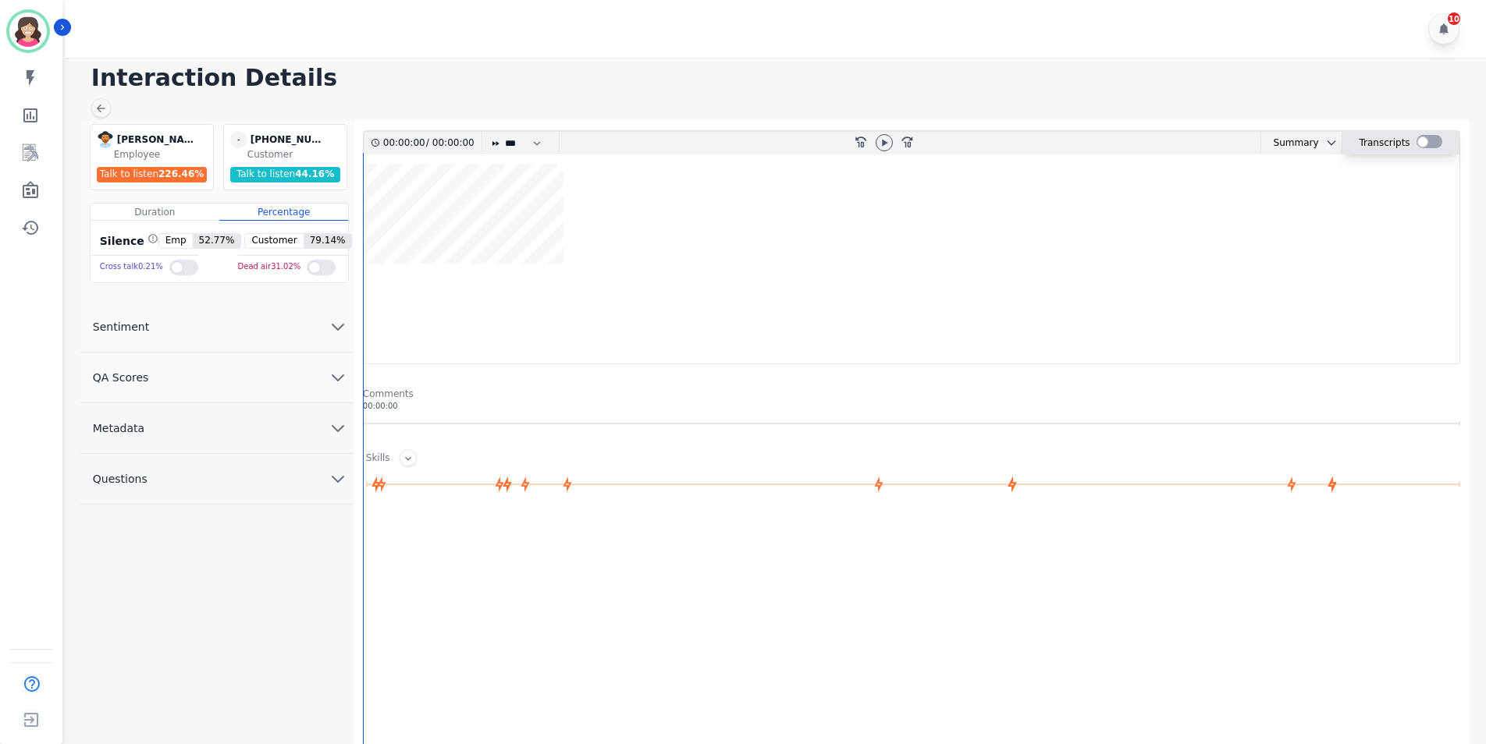
click at [1437, 139] on div at bounding box center [1429, 141] width 26 height 13
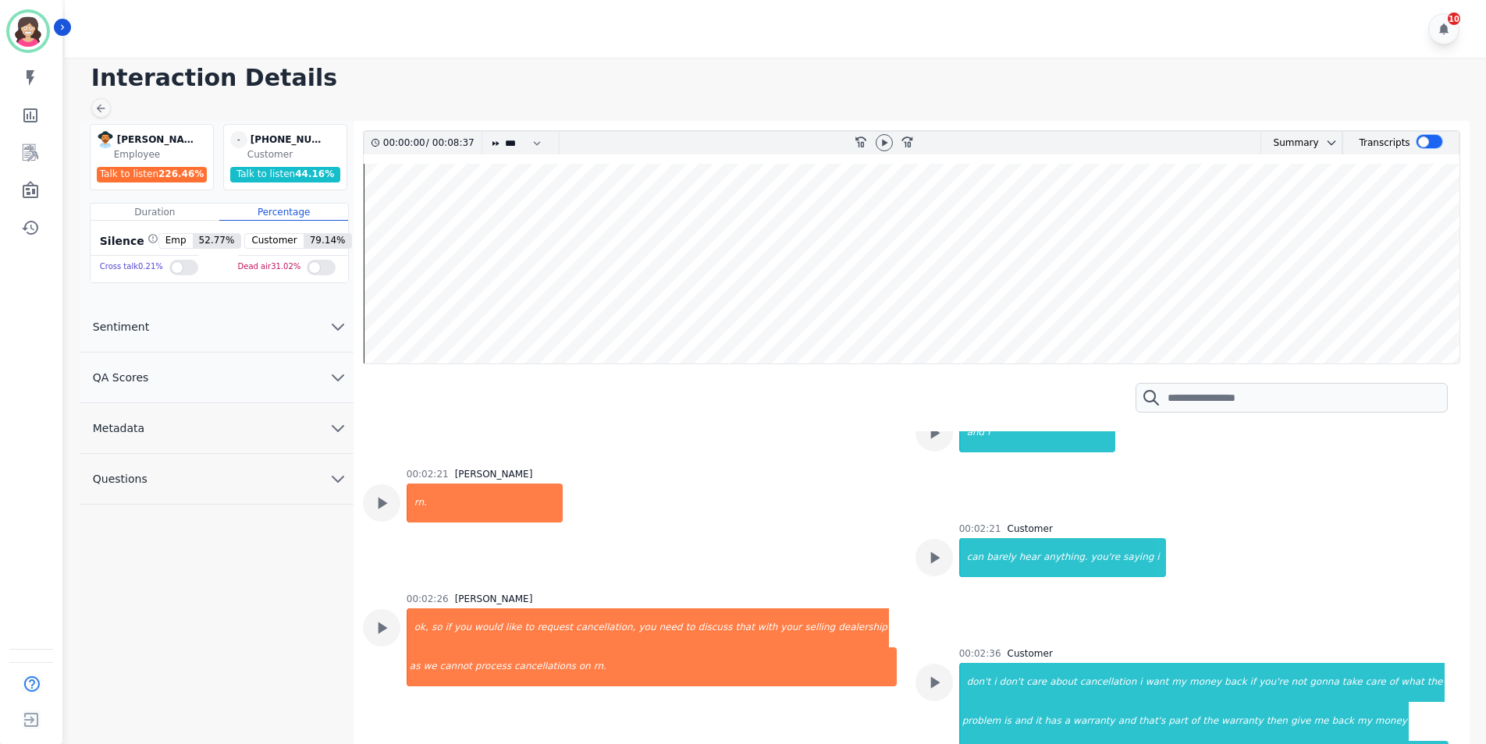
scroll to position [1405, 0]
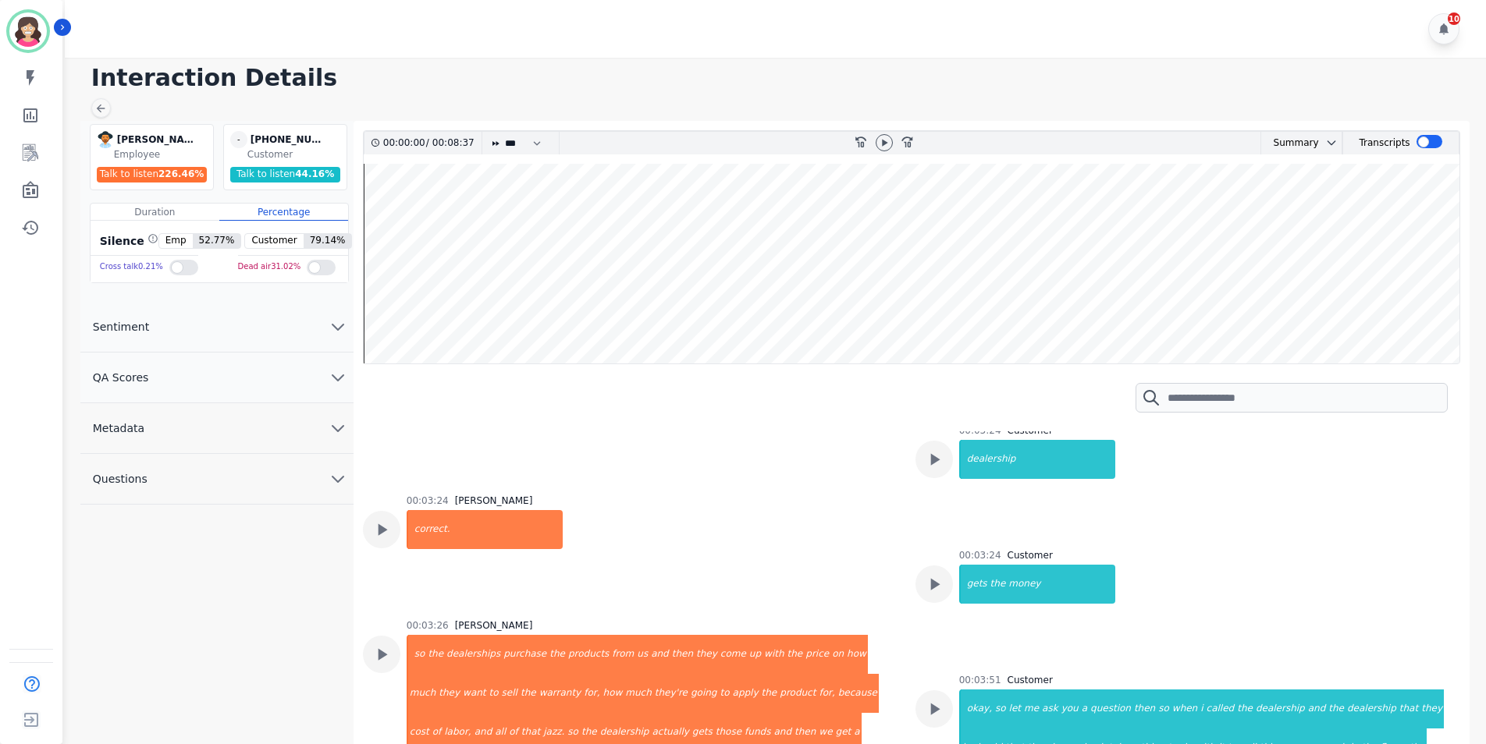
scroll to position [2965, 0]
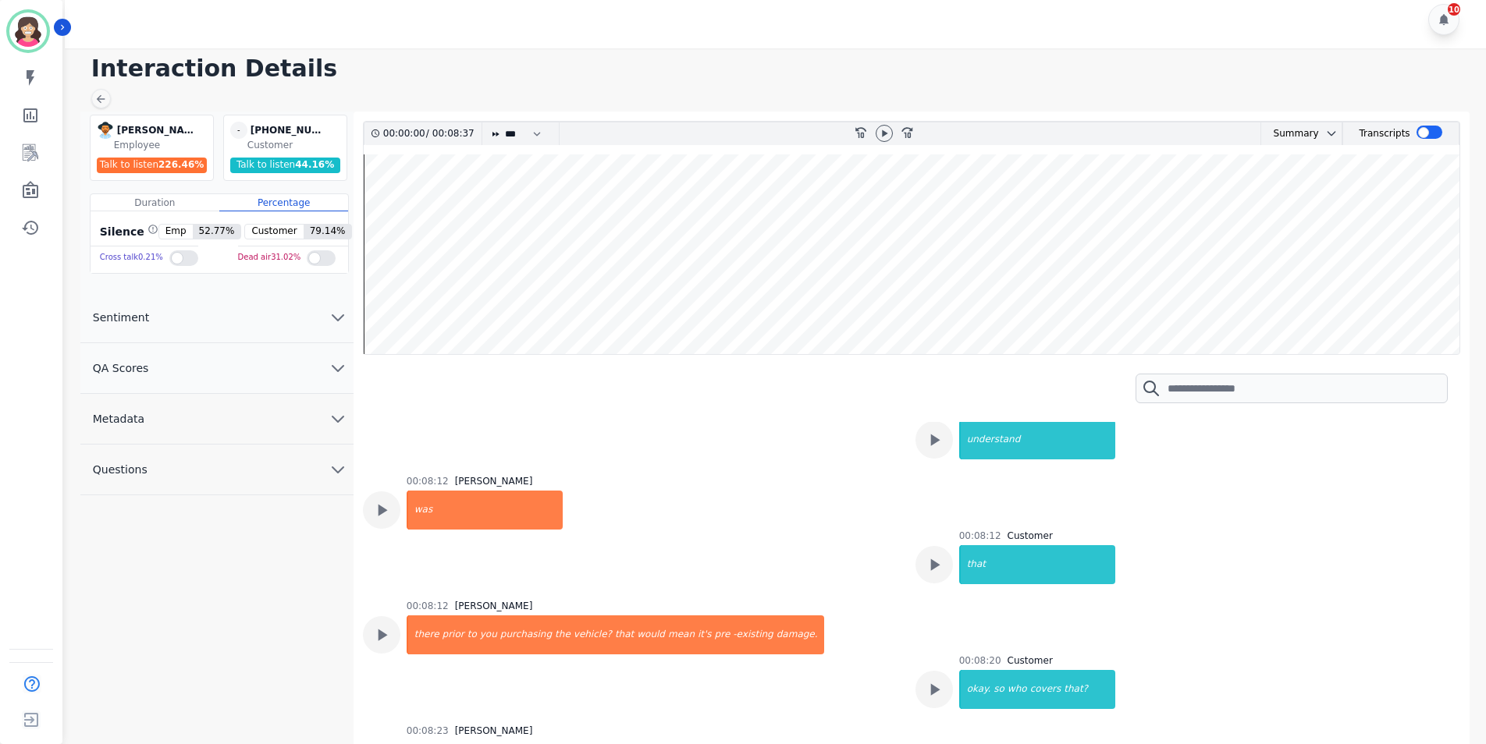
scroll to position [12, 0]
